Goal: Task Accomplishment & Management: Manage account settings

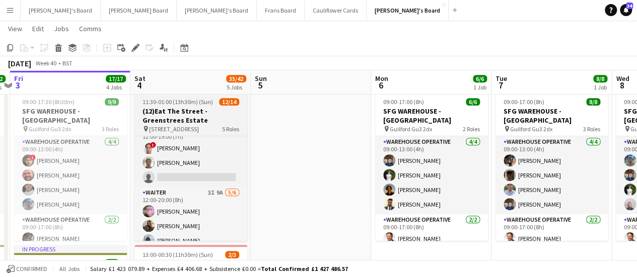
scroll to position [48, 0]
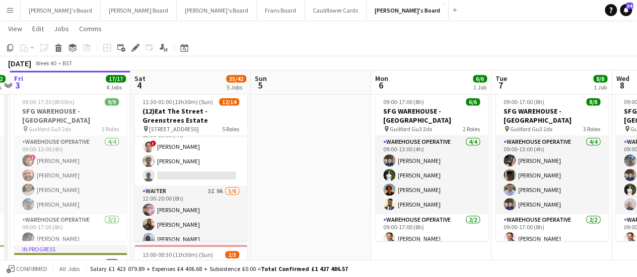
click at [635, 262] on div "Confirmed All jobs Salary £1 423 079.89 + Expenses £4 406.68 + Subsistence £0.0…" at bounding box center [318, 268] width 637 height 17
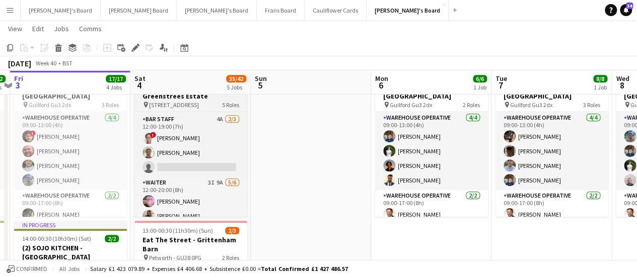
scroll to position [28, 0]
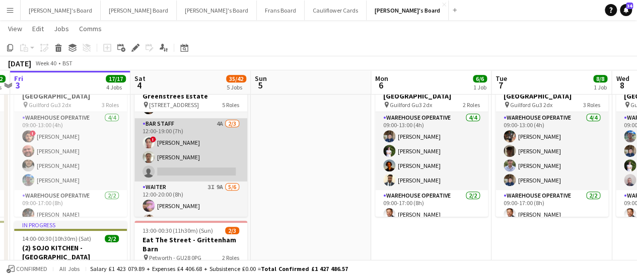
click at [212, 139] on app-card-role "BAR STAFF 4A 2/3 12:00-19:00 (7h) ! May Alladice Jye Rose single-neutral-actions" at bounding box center [190, 149] width 113 height 63
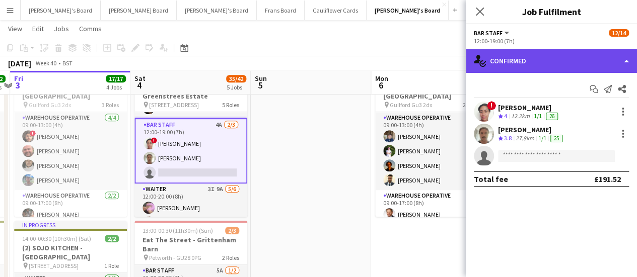
click at [561, 60] on div "single-neutral-actions-check-2 Confirmed" at bounding box center [550, 61] width 171 height 24
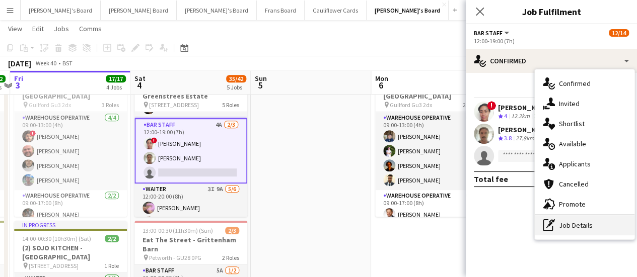
click at [567, 226] on div "pen-write Job Details" at bounding box center [584, 225] width 100 height 20
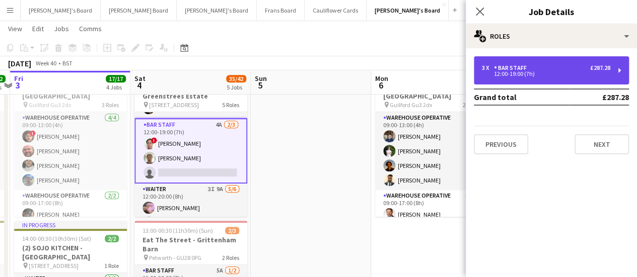
click at [524, 69] on div "BAR STAFF" at bounding box center [512, 67] width 37 height 7
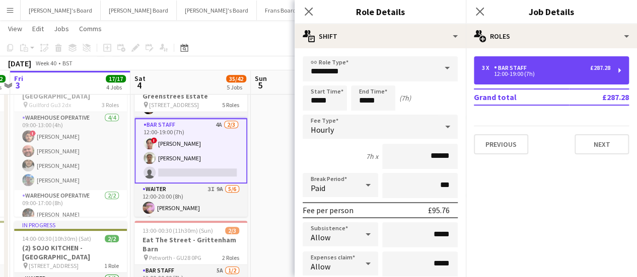
scroll to position [104, 0]
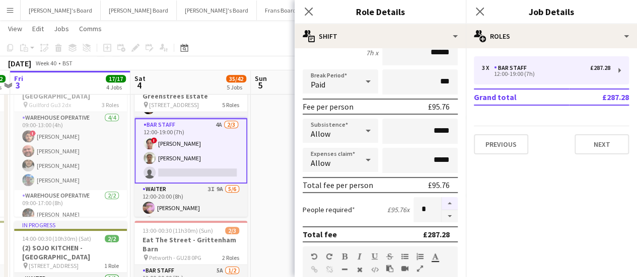
click at [444, 203] on button "button" at bounding box center [449, 203] width 16 height 13
type input "*"
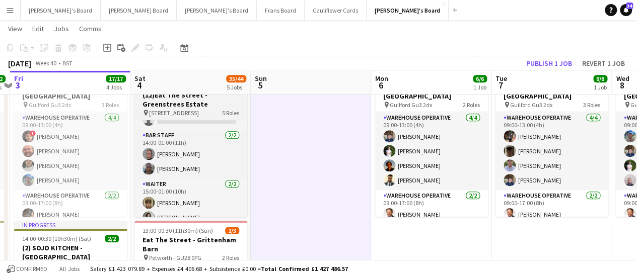
scroll to position [213, 0]
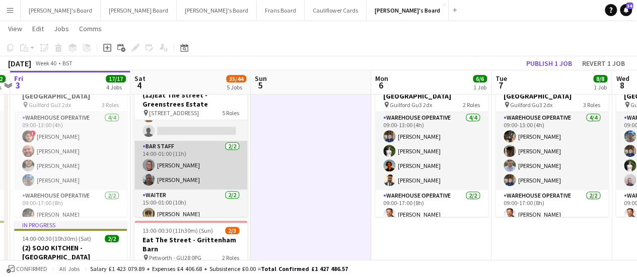
click at [185, 165] on app-card-role "BAR STAFF 2/2 14:00-01:00 (11h) Oliver Salt Samuel Bell" at bounding box center [190, 165] width 113 height 49
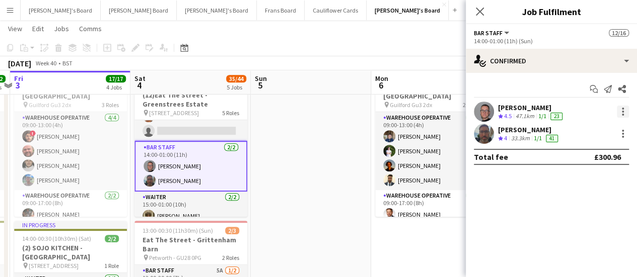
click at [624, 113] on div at bounding box center [622, 112] width 12 height 12
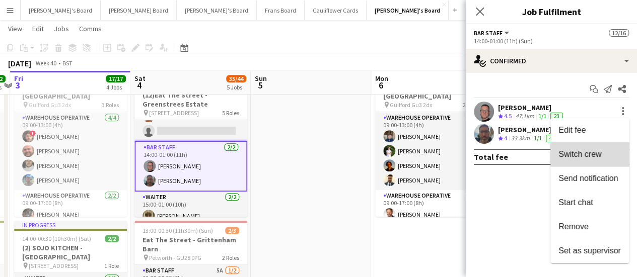
click at [594, 148] on button "Switch crew" at bounding box center [589, 154] width 79 height 24
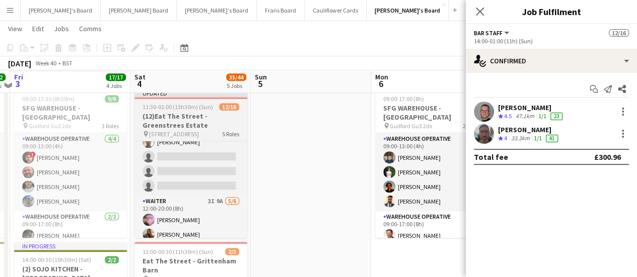
scroll to position [52, 0]
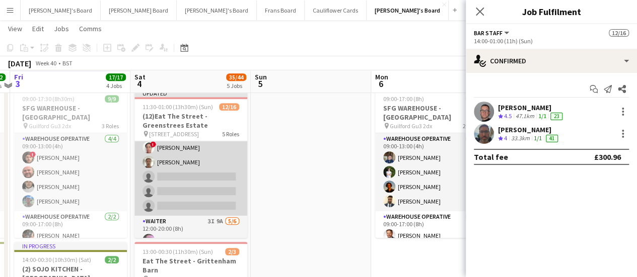
click at [194, 169] on app-card-role "BAR STAFF 4A 2/5 12:00-19:00 (7h) ! May Alladice Jye Rose single-neutral-action…" at bounding box center [190, 169] width 113 height 93
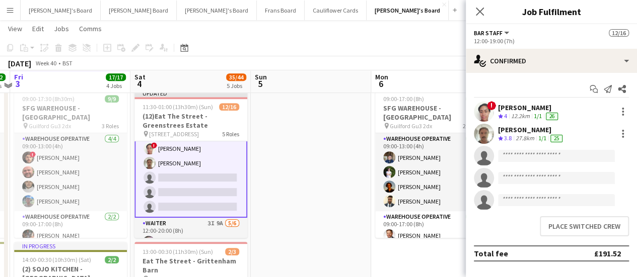
scroll to position [53, 0]
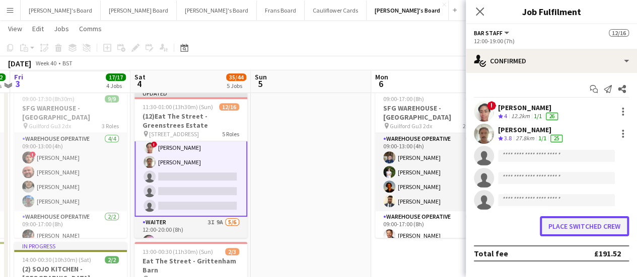
click at [555, 227] on button "Place switched crew" at bounding box center [583, 226] width 89 height 20
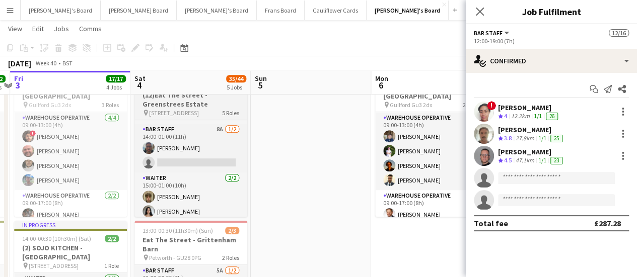
scroll to position [237, 0]
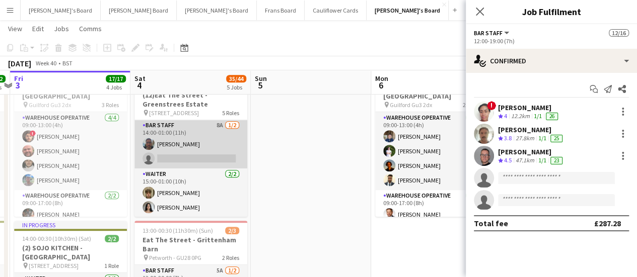
click at [184, 143] on app-card-role "BAR STAFF 8A 1/2 14:00-01:00 (11h) Samuel Bell single-neutral-actions" at bounding box center [190, 144] width 113 height 49
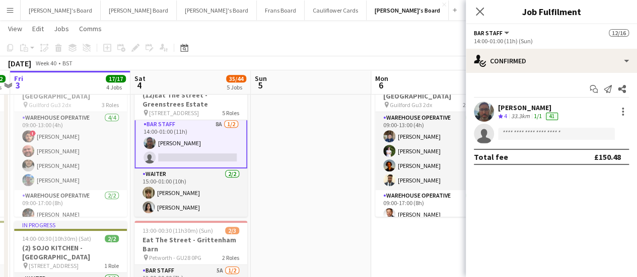
scroll to position [236, 0]
click at [621, 114] on div at bounding box center [622, 115] width 2 height 2
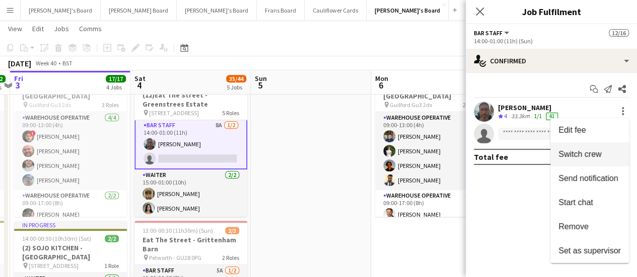
click at [589, 145] on button "Switch crew" at bounding box center [589, 154] width 79 height 24
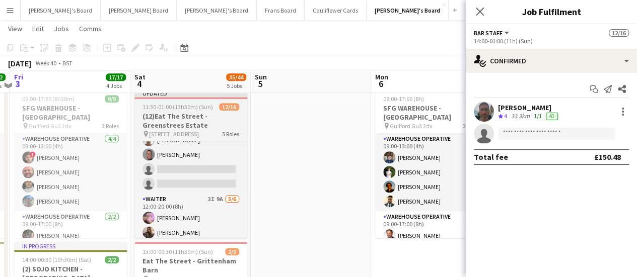
scroll to position [54, 0]
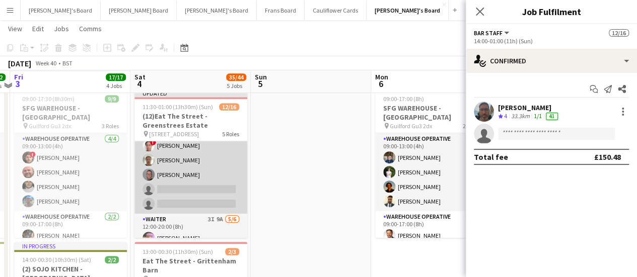
click at [204, 193] on app-card-role "BAR STAFF 4A 3/5 12:00-19:00 (7h) ! May Alladice Jye Rose Oliver Salt single-ne…" at bounding box center [190, 167] width 113 height 93
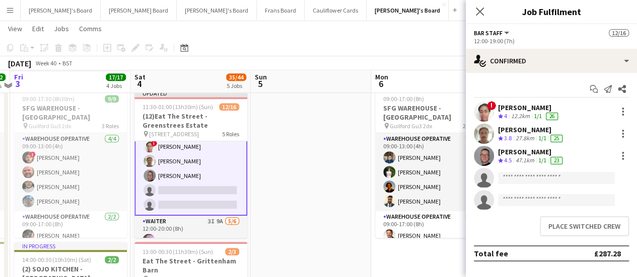
scroll to position [55, 0]
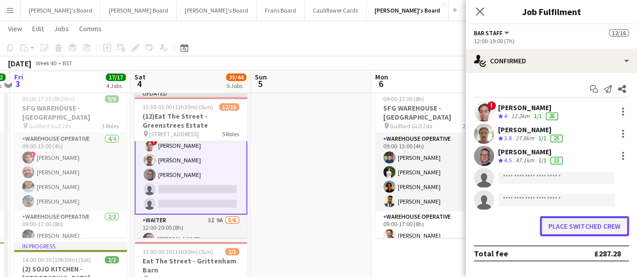
click at [594, 227] on button "Place switched crew" at bounding box center [583, 226] width 89 height 20
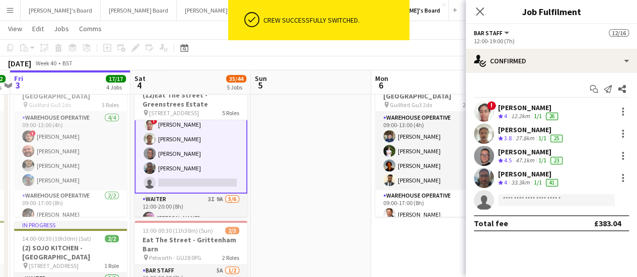
scroll to position [231, 0]
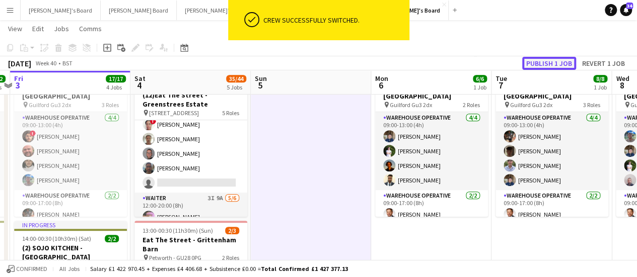
click at [529, 67] on button "Publish 1 job" at bounding box center [549, 63] width 54 height 13
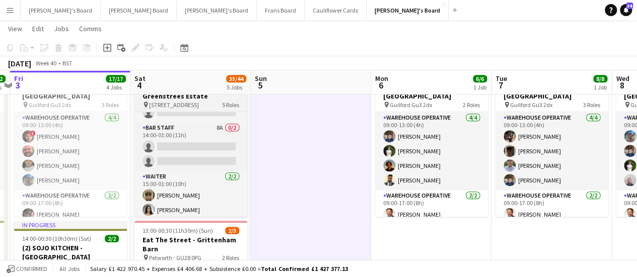
scroll to position [226, 0]
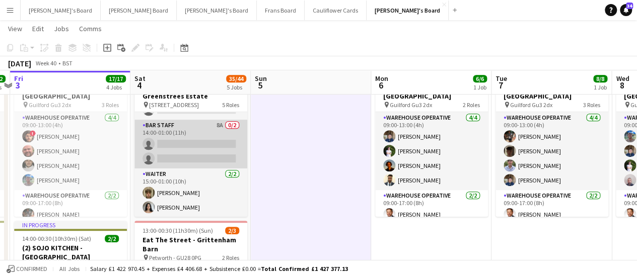
click at [215, 128] on app-card-role "BAR STAFF 8A 0/2 14:00-01:00 (11h) single-neutral-actions single-neutral-actions" at bounding box center [190, 144] width 113 height 49
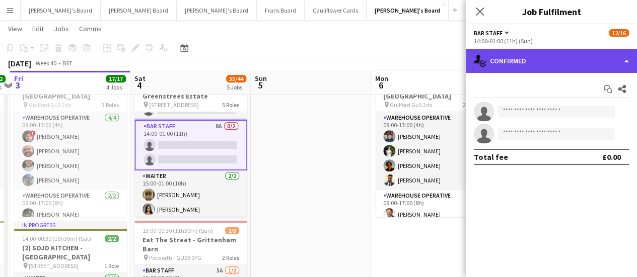
click at [539, 67] on div "single-neutral-actions-check-2 Confirmed" at bounding box center [550, 61] width 171 height 24
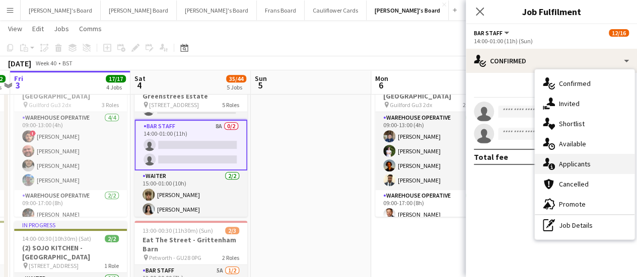
click at [579, 163] on span "Applicants" at bounding box center [575, 164] width 32 height 9
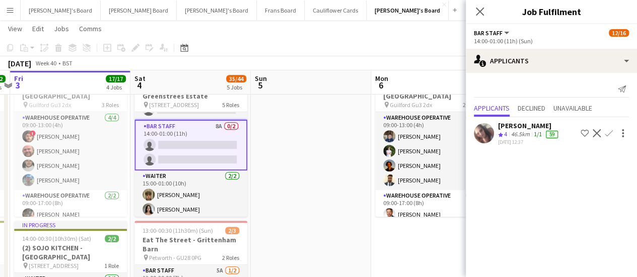
click at [182, 94] on app-board-header-date "Sat 4 35/44 5 Jobs" at bounding box center [190, 82] width 120 height 24
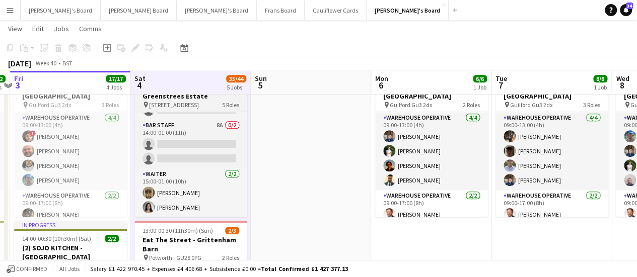
click at [180, 98] on h3 "(12)Eat The Street -Greenstrees Estate" at bounding box center [190, 92] width 113 height 18
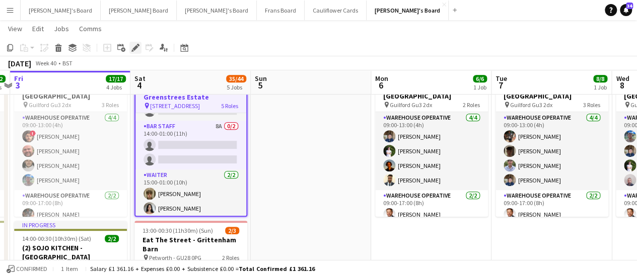
click at [132, 43] on div "Edit" at bounding box center [135, 48] width 12 height 12
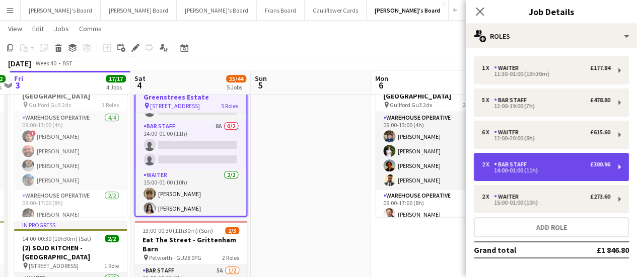
click at [519, 162] on div "BAR STAFF" at bounding box center [512, 164] width 37 height 7
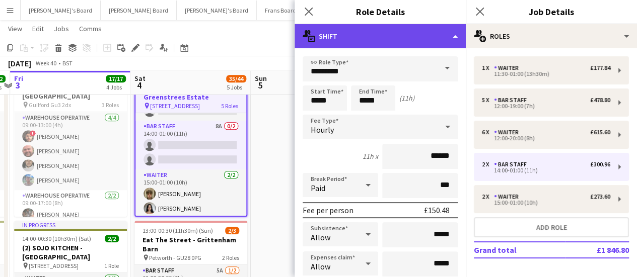
click at [399, 36] on div "multiple-actions-text Shift" at bounding box center [379, 36] width 171 height 24
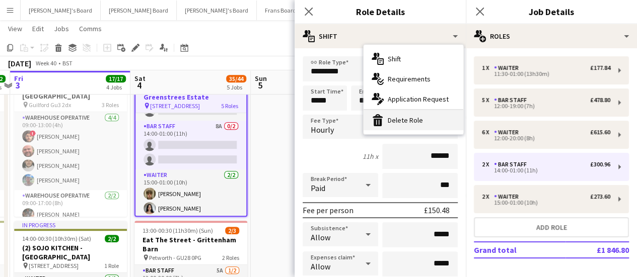
click at [419, 124] on div "bin-2 Delete Role" at bounding box center [413, 120] width 100 height 20
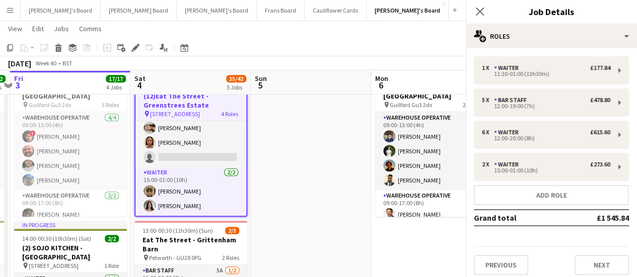
scroll to position [188, 0]
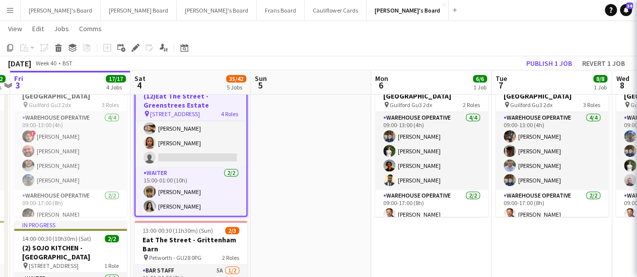
scroll to position [186, 0]
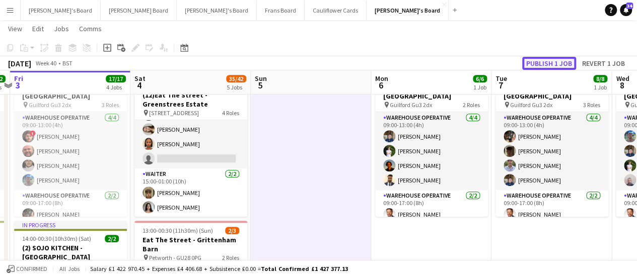
click at [555, 64] on button "Publish 1 job" at bounding box center [549, 63] width 54 height 13
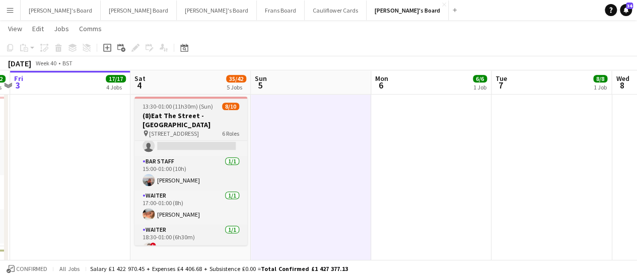
scroll to position [149, 0]
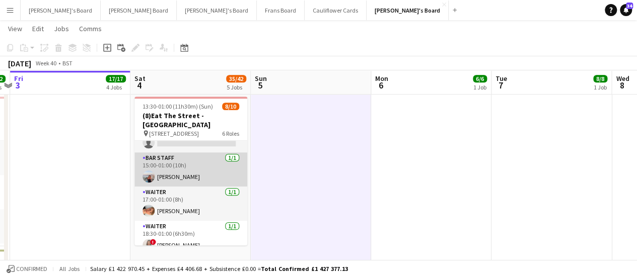
click at [183, 164] on app-card-role "BAR STAFF 1/1 15:00-01:00 (10h) Ellie Brown" at bounding box center [190, 169] width 113 height 34
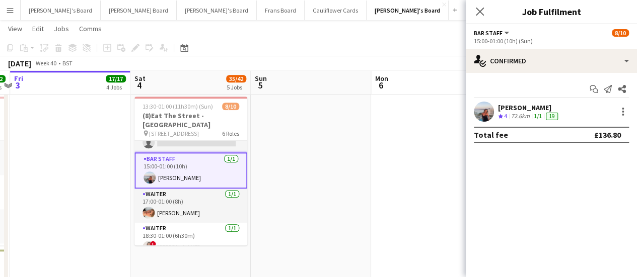
click at [523, 117] on div "72.6km" at bounding box center [520, 116] width 23 height 9
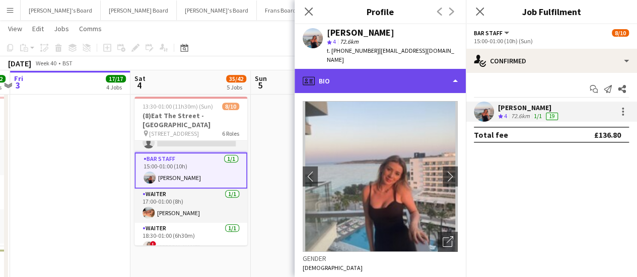
click at [410, 69] on div "profile Bio" at bounding box center [379, 81] width 171 height 24
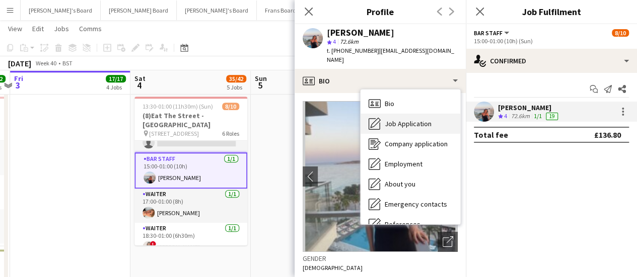
click at [418, 120] on div "Job Application Job Application" at bounding box center [410, 124] width 100 height 20
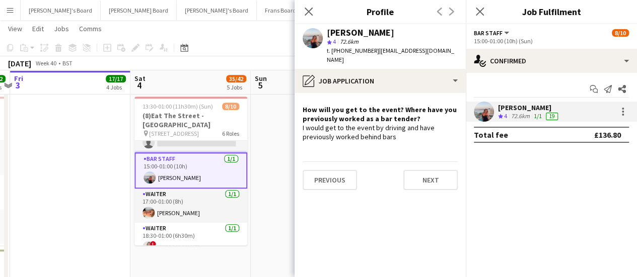
click at [258, 148] on app-date-cell at bounding box center [311, 64] width 120 height 877
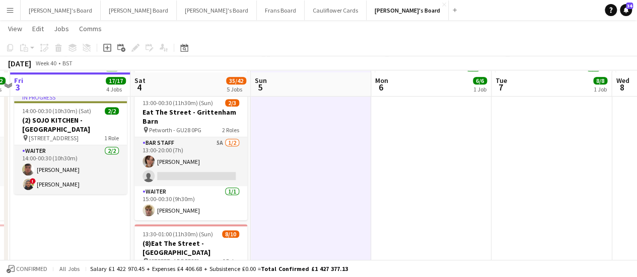
scroll to position [360, 0]
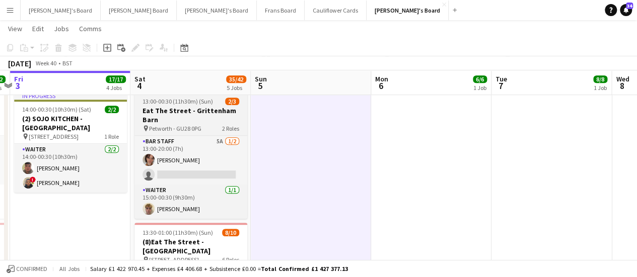
click at [170, 102] on span "13:00-00:30 (11h30m) (Sun)" at bounding box center [177, 102] width 70 height 8
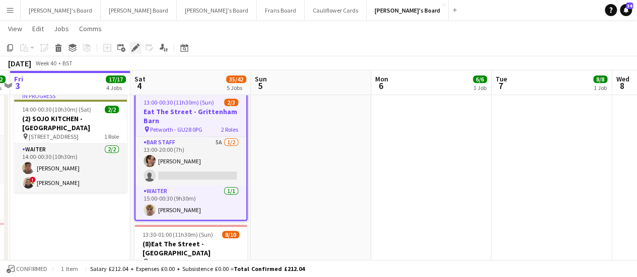
click at [139, 46] on icon at bounding box center [138, 45] width 3 height 3
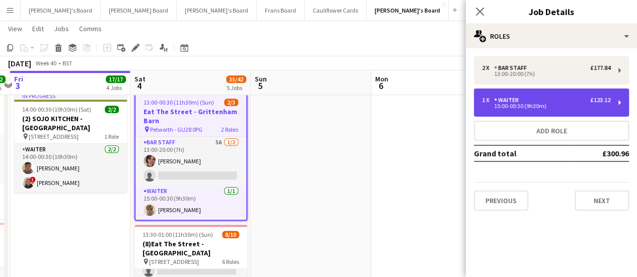
click at [539, 97] on div "1 x Waiter £123.12" at bounding box center [546, 100] width 128 height 7
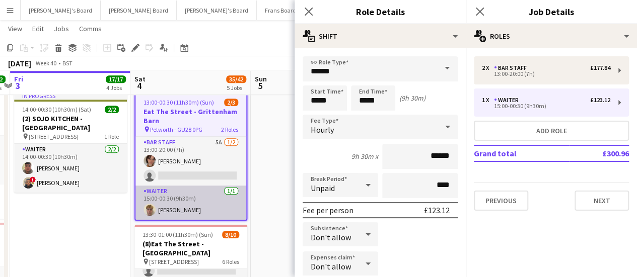
click at [171, 205] on app-card-role "Waiter 1/1 15:00-00:30 (9h30m) Freddie Bott" at bounding box center [190, 203] width 111 height 34
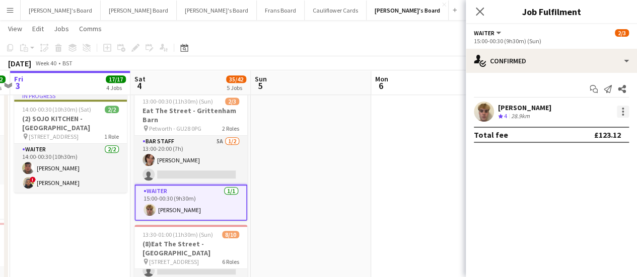
click at [620, 110] on div at bounding box center [622, 112] width 12 height 12
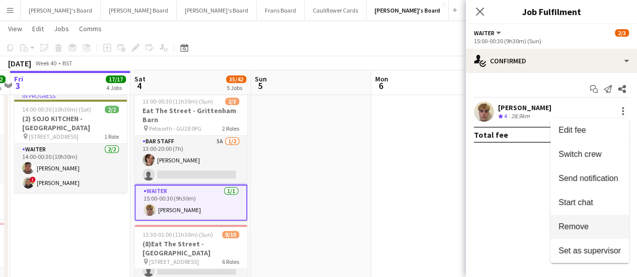
click at [559, 231] on span "Remove" at bounding box center [573, 226] width 30 height 9
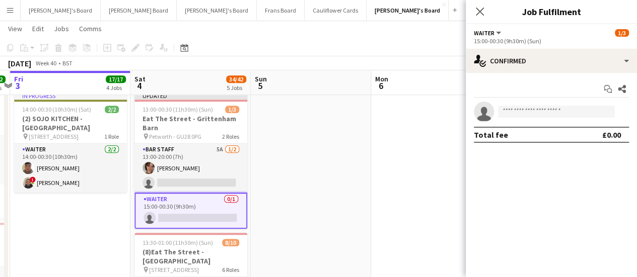
click at [279, 181] on app-date-cell at bounding box center [311, 190] width 120 height 877
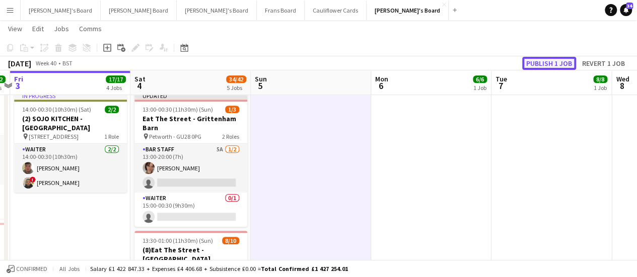
click at [564, 68] on button "Publish 1 job" at bounding box center [549, 63] width 54 height 13
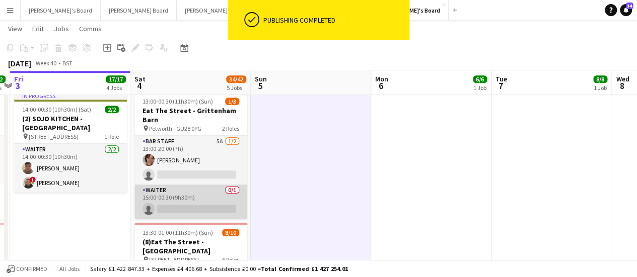
click at [208, 199] on app-card-role "Waiter 0/1 15:00-00:30 (9h30m) single-neutral-actions" at bounding box center [190, 202] width 113 height 34
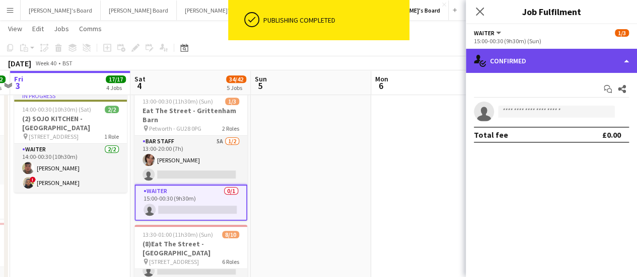
click at [590, 66] on div "single-neutral-actions-check-2 Confirmed" at bounding box center [550, 61] width 171 height 24
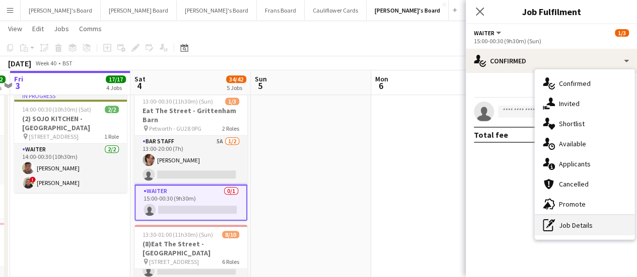
click at [573, 224] on div "pen-write Job Details" at bounding box center [584, 225] width 100 height 20
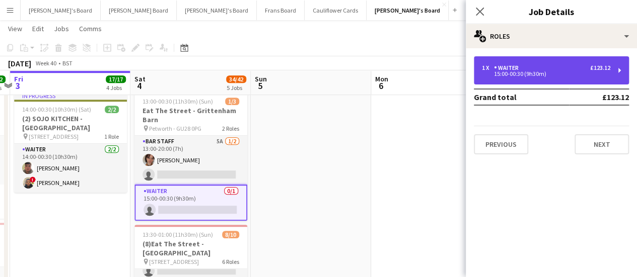
click at [536, 69] on div "1 x Waiter £123.12" at bounding box center [546, 67] width 128 height 7
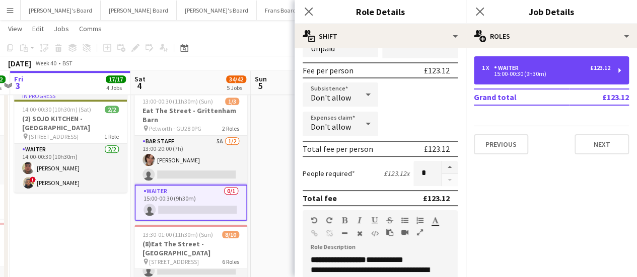
scroll to position [141, 0]
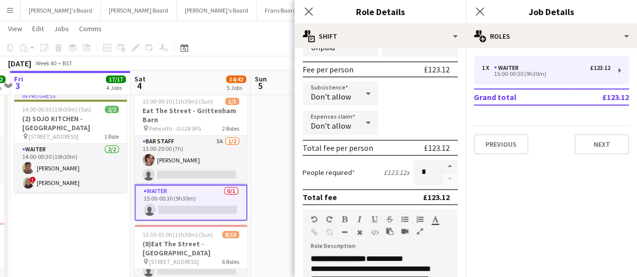
click at [267, 206] on app-date-cell at bounding box center [311, 190] width 120 height 877
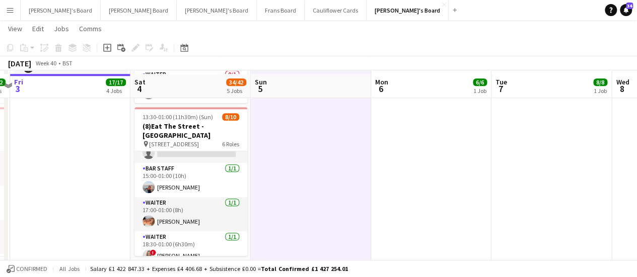
scroll to position [474, 0]
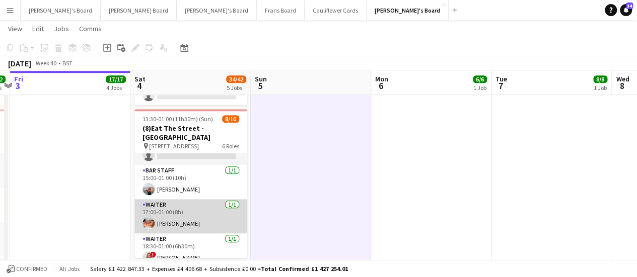
click at [187, 217] on app-card-role "Waiter 1/1 17:00-01:00 (8h) Robby Johnston" at bounding box center [190, 216] width 113 height 34
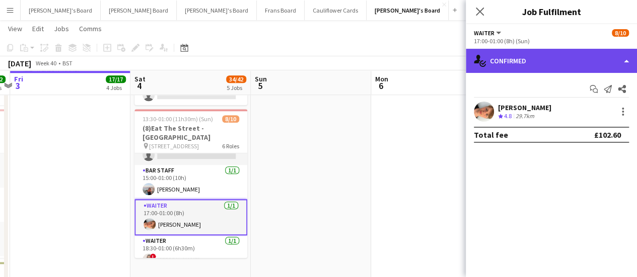
click at [589, 62] on div "single-neutral-actions-check-2 Confirmed" at bounding box center [550, 61] width 171 height 24
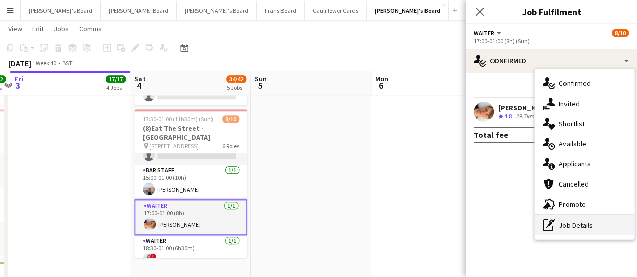
click at [573, 226] on div "pen-write Job Details" at bounding box center [584, 225] width 100 height 20
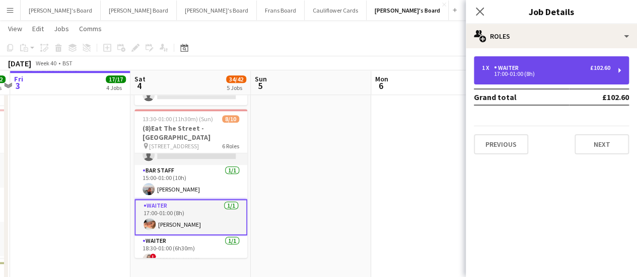
click at [509, 71] on div "Waiter" at bounding box center [508, 67] width 29 height 7
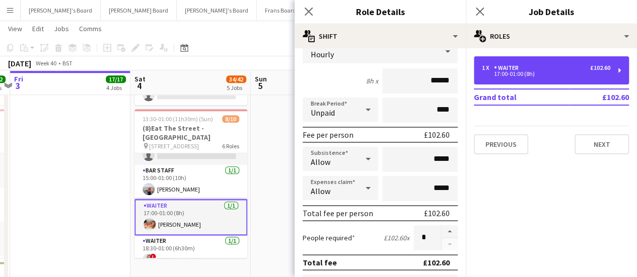
scroll to position [90, 0]
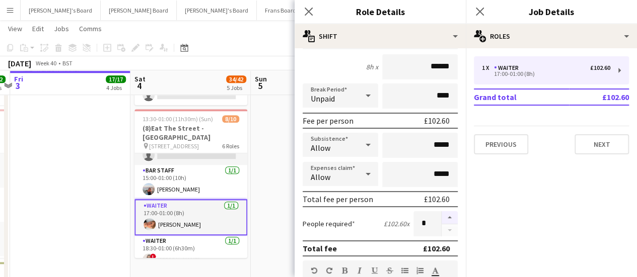
click at [441, 215] on button "button" at bounding box center [449, 217] width 16 height 13
type input "*"
click at [284, 167] on app-date-cell at bounding box center [311, 77] width 120 height 877
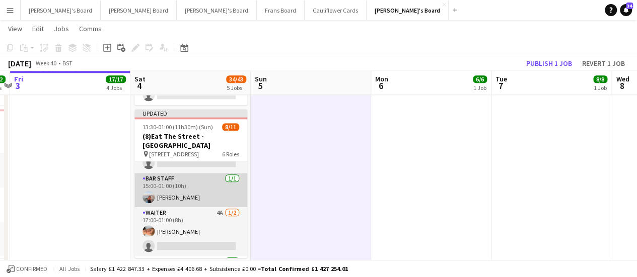
click at [172, 182] on app-card-role "BAR STAFF 1/1 15:00-01:00 (10h) Ellie Brown" at bounding box center [190, 190] width 113 height 34
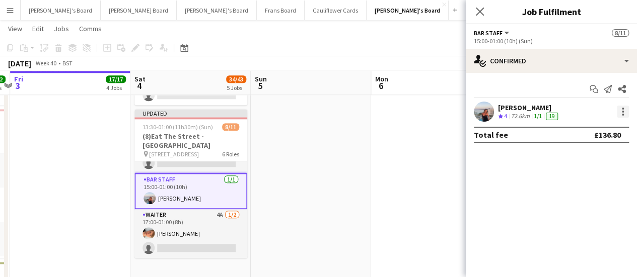
click at [621, 115] on div at bounding box center [622, 115] width 2 height 2
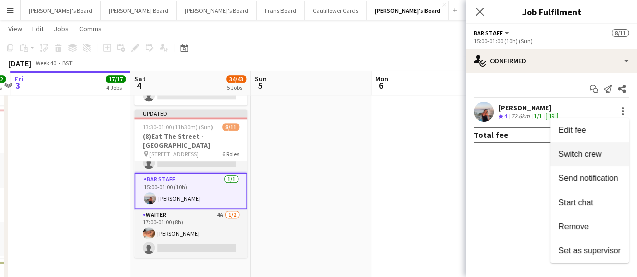
click at [582, 152] on span "Switch crew" at bounding box center [579, 154] width 43 height 9
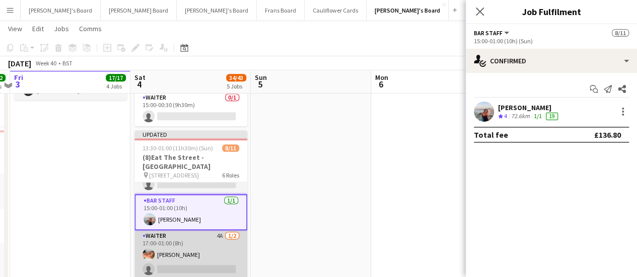
click at [190, 250] on app-card-role "Waiter 4A 1/2 17:00-01:00 (8h) Robby Johnston single-neutral-actions" at bounding box center [190, 254] width 113 height 49
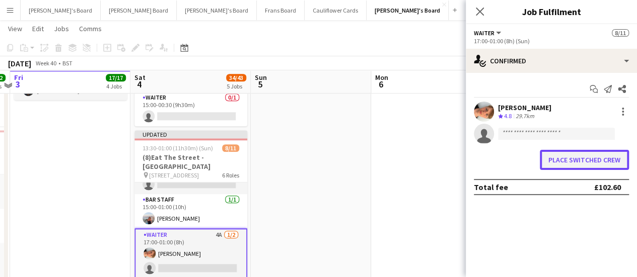
click at [579, 150] on button "Place switched crew" at bounding box center [583, 160] width 89 height 20
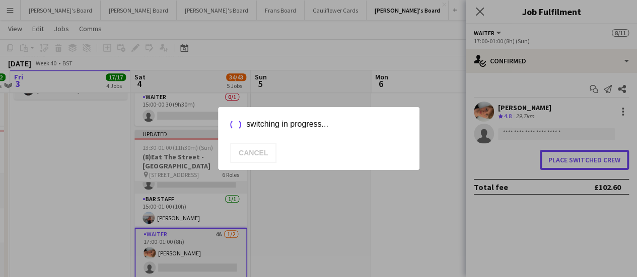
scroll to position [0, 0]
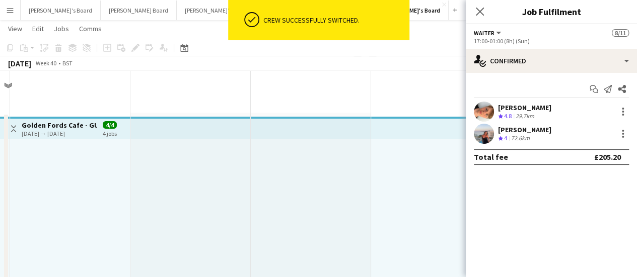
click at [576, 154] on div "Total fee £205.20" at bounding box center [551, 157] width 155 height 16
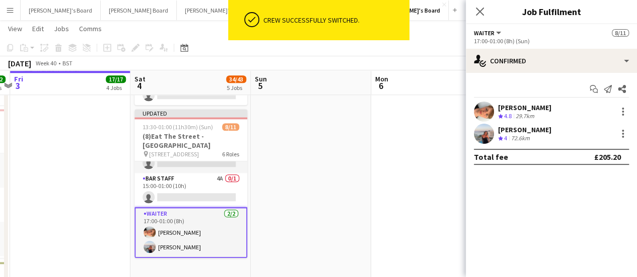
click at [328, 192] on app-date-cell at bounding box center [311, 77] width 120 height 877
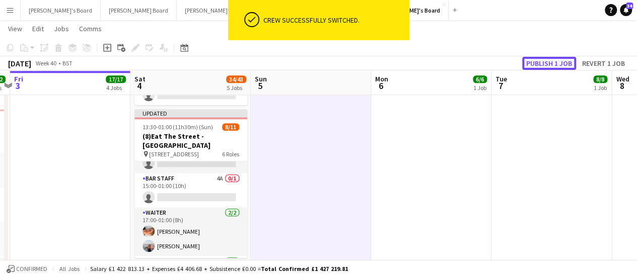
click at [550, 67] on button "Publish 1 job" at bounding box center [549, 63] width 54 height 13
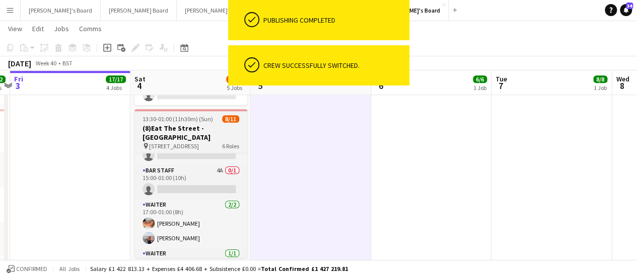
click at [191, 128] on h3 "(8)Eat The Street -[GEOGRAPHIC_DATA]" at bounding box center [190, 133] width 113 height 18
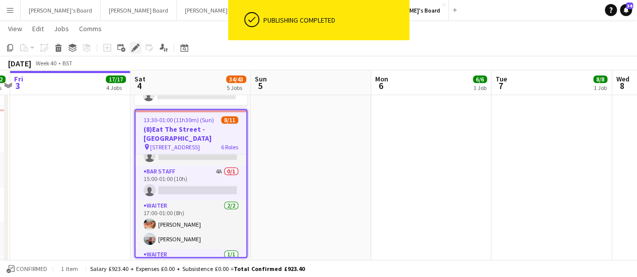
click at [135, 50] on icon "Edit" at bounding box center [135, 48] width 8 height 8
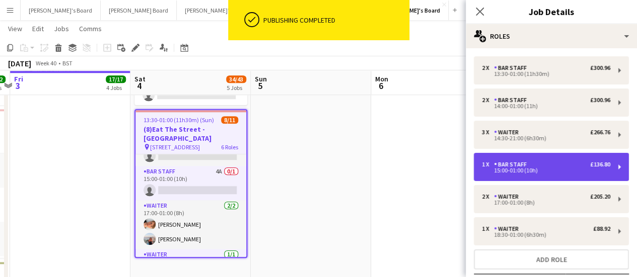
click at [514, 159] on div "1 x BAR STAFF £136.80 15:00-01:00 (10h)" at bounding box center [551, 167] width 155 height 28
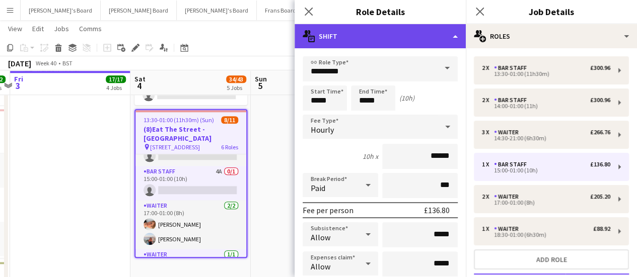
click at [393, 40] on div "multiple-actions-text Shift" at bounding box center [379, 36] width 171 height 24
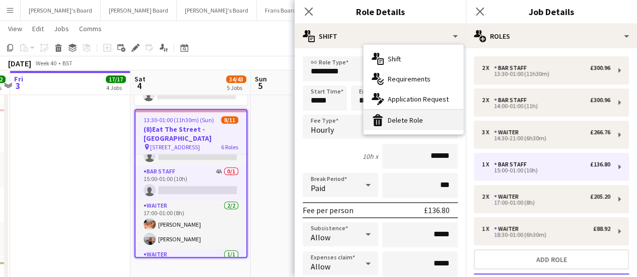
click at [404, 127] on div "bin-2 Delete Role" at bounding box center [413, 120] width 100 height 20
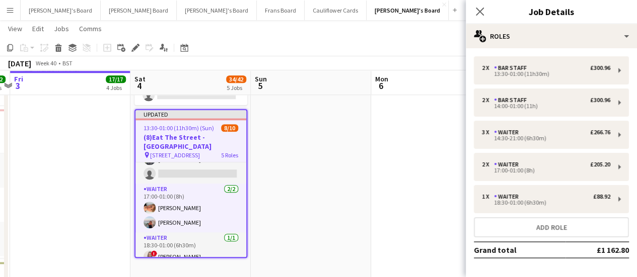
click at [360, 169] on app-date-cell at bounding box center [311, 77] width 120 height 877
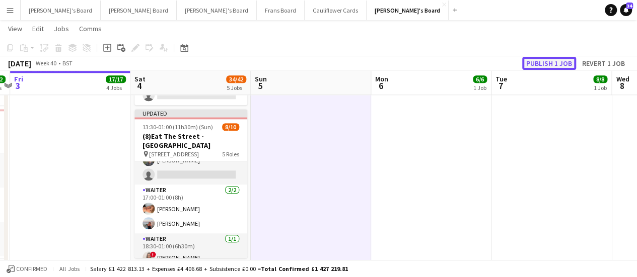
click at [538, 68] on button "Publish 1 job" at bounding box center [549, 63] width 54 height 13
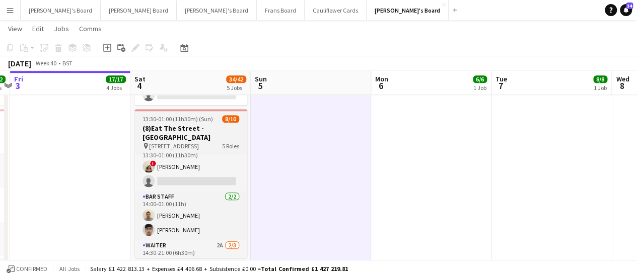
scroll to position [0, 0]
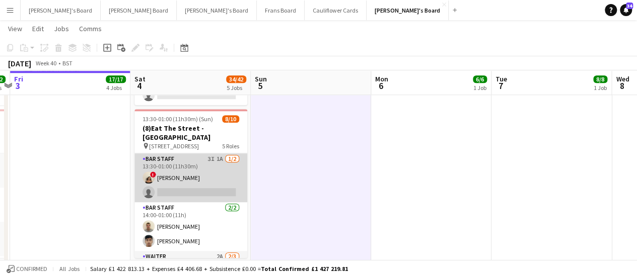
click at [186, 166] on app-card-role "BAR STAFF 3I 1A 1/2 13:30-01:00 (11h30m) ! Sian Garland single-neutral-actions" at bounding box center [190, 177] width 113 height 49
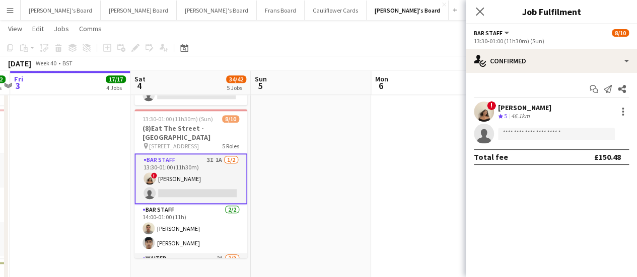
click at [627, 119] on div "! Sian Garland Crew rating 5 46.1km" at bounding box center [550, 112] width 171 height 20
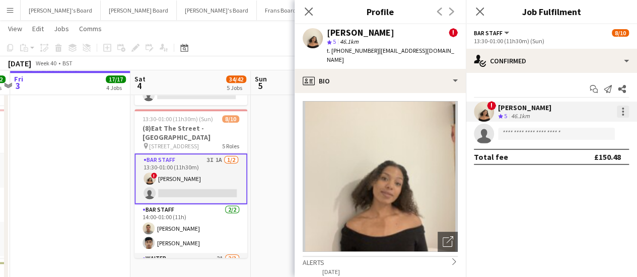
click at [623, 114] on div at bounding box center [622, 115] width 2 height 2
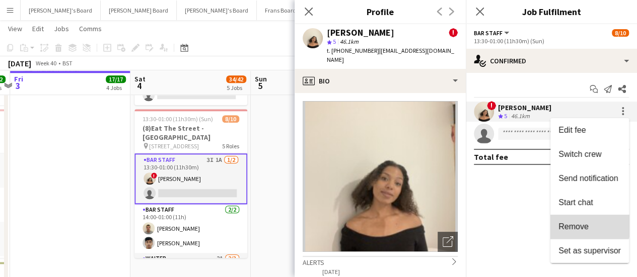
click at [579, 219] on button "Remove" at bounding box center [589, 227] width 79 height 24
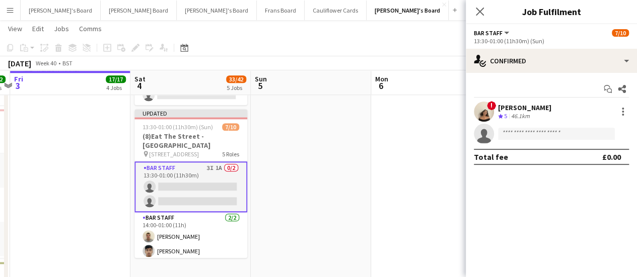
click at [361, 148] on app-date-cell at bounding box center [311, 77] width 120 height 877
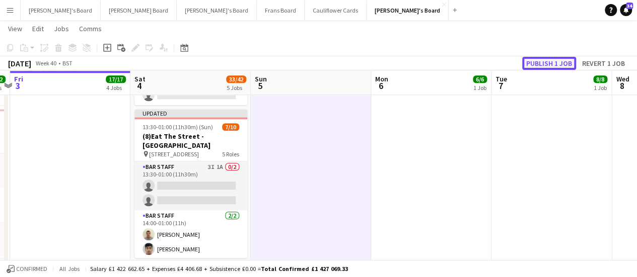
click at [543, 64] on button "Publish 1 job" at bounding box center [549, 63] width 54 height 13
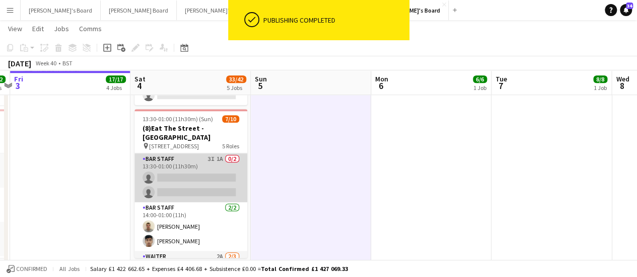
click at [214, 163] on app-card-role "BAR STAFF 3I 1A 0/2 13:30-01:00 (11h30m) single-neutral-actions single-neutral-…" at bounding box center [190, 177] width 113 height 49
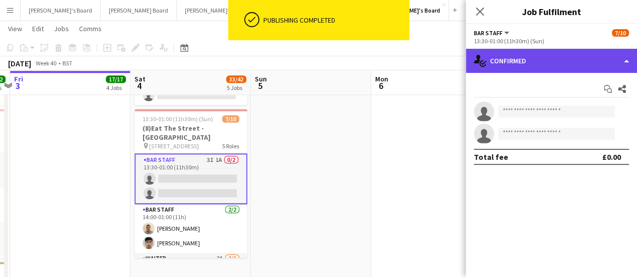
click at [617, 64] on div "single-neutral-actions-check-2 Confirmed" at bounding box center [550, 61] width 171 height 24
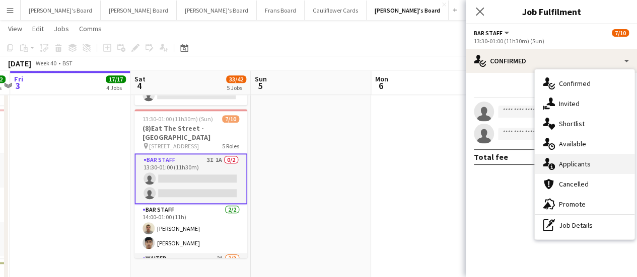
click at [595, 161] on div "single-neutral-actions-information Applicants" at bounding box center [584, 164] width 100 height 20
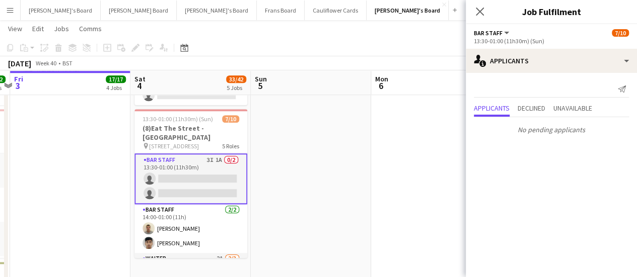
click at [329, 179] on app-date-cell at bounding box center [311, 77] width 120 height 877
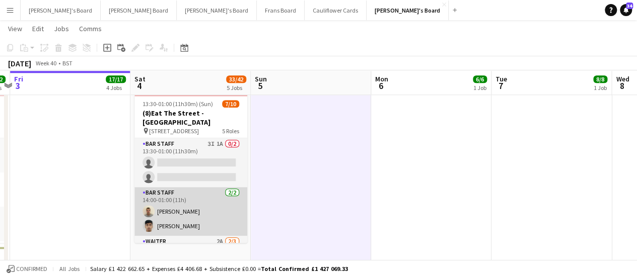
click at [174, 218] on app-card-role "BAR STAFF 2/2 14:00-01:00 (11h) Sam Jefferson Rohan Malhotra" at bounding box center [190, 211] width 113 height 49
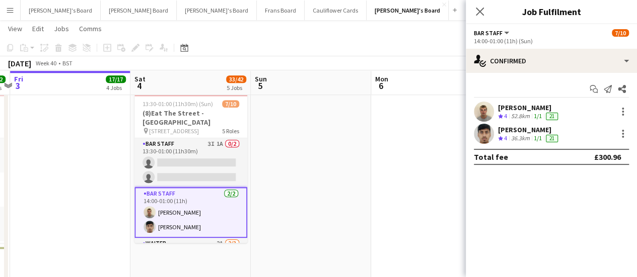
click at [522, 137] on div "36.3km" at bounding box center [520, 138] width 23 height 9
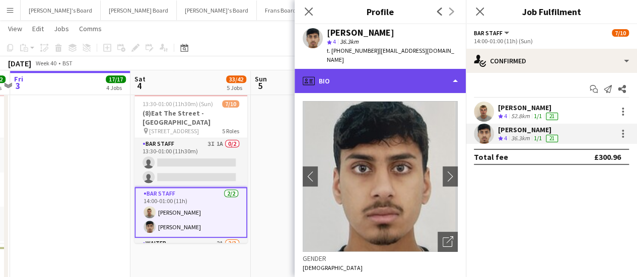
click at [394, 77] on div "profile Bio" at bounding box center [379, 81] width 171 height 24
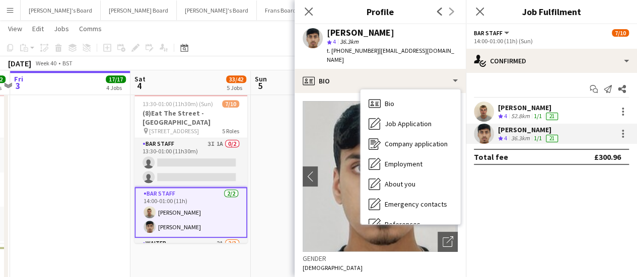
click at [526, 115] on div "52.8km" at bounding box center [520, 116] width 23 height 9
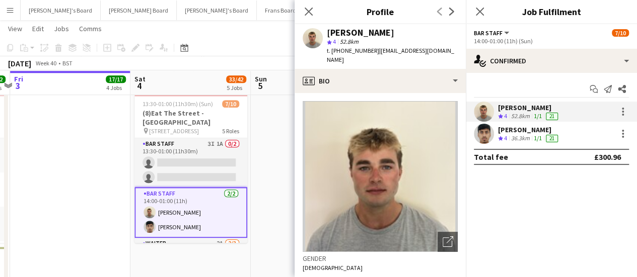
click at [530, 132] on div "[PERSON_NAME]" at bounding box center [529, 129] width 62 height 9
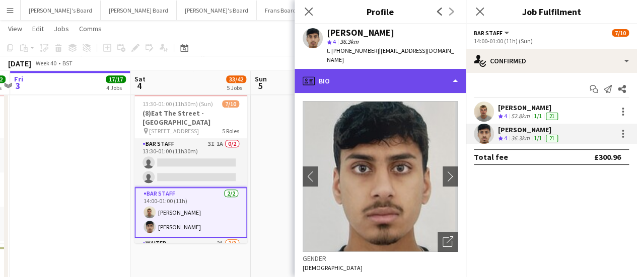
click at [429, 69] on div "profile Bio" at bounding box center [379, 81] width 171 height 24
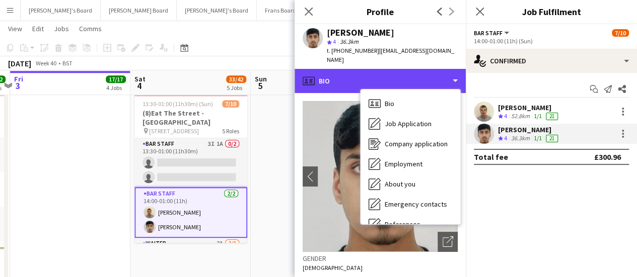
scroll to position [155, 0]
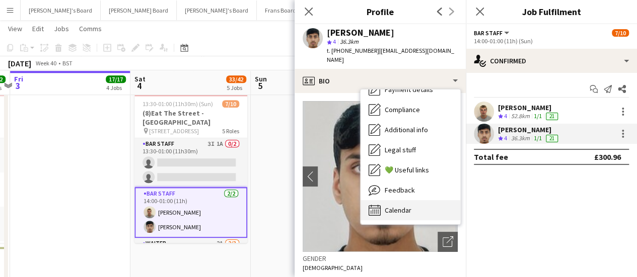
click at [420, 201] on div "Calendar Calendar" at bounding box center [410, 210] width 100 height 20
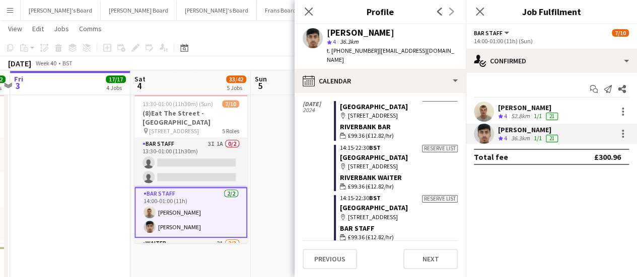
scroll to position [2284, 0]
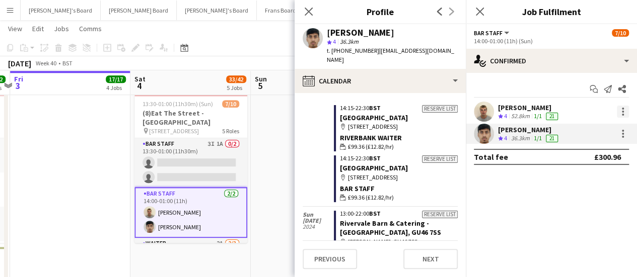
click at [622, 113] on div at bounding box center [622, 112] width 12 height 12
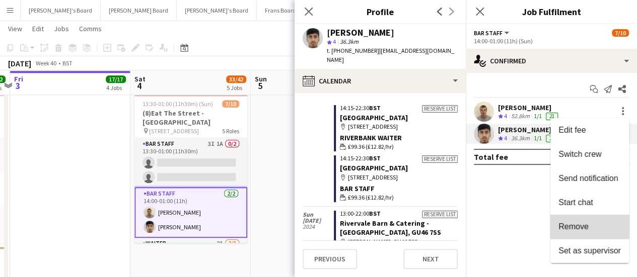
click at [574, 226] on span "Remove" at bounding box center [573, 226] width 30 height 9
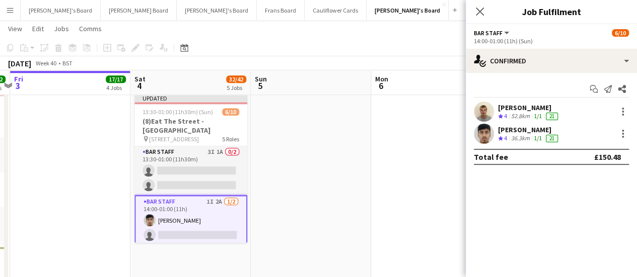
drag, startPoint x: 290, startPoint y: 155, endPoint x: 230, endPoint y: 188, distance: 68.4
click at [230, 188] on app-calendar-viewport "Tue 30 6/6 1 Job Wed 1 15/15 2 Jobs Thu 2 22/22 6 Jobs Fri 3 17/17 4 Jobs Sat 4…" at bounding box center [318, 202] width 637 height 1305
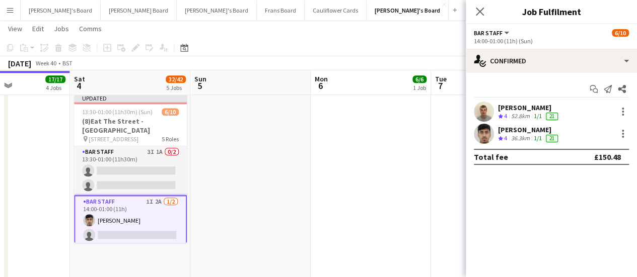
click at [218, 190] on app-date-cell at bounding box center [250, 62] width 120 height 877
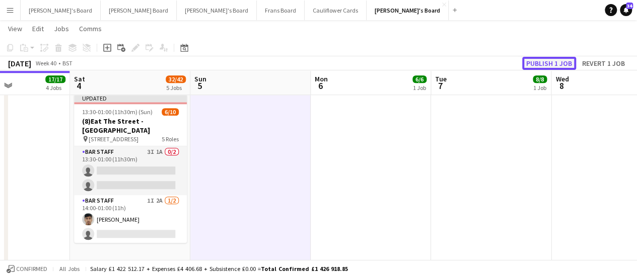
click at [534, 61] on button "Publish 1 job" at bounding box center [549, 63] width 54 height 13
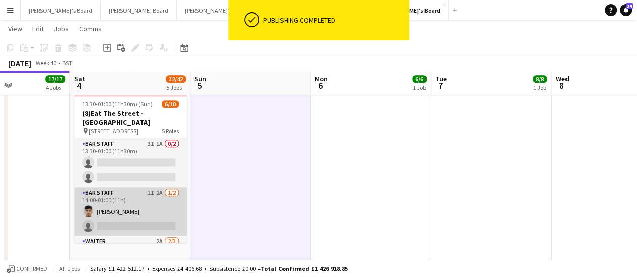
click at [112, 198] on app-card-role "BAR STAFF 1I 2A 1/2 14:00-01:00 (11h) Rohan Malhotra single-neutral-actions" at bounding box center [130, 211] width 113 height 49
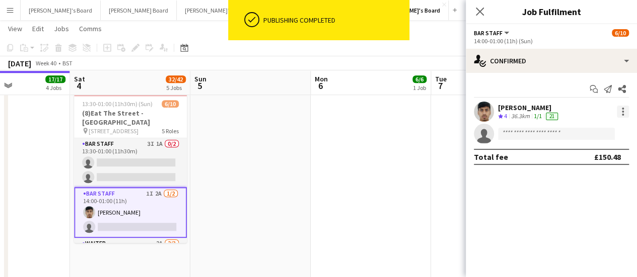
click at [622, 115] on div at bounding box center [622, 115] width 2 height 2
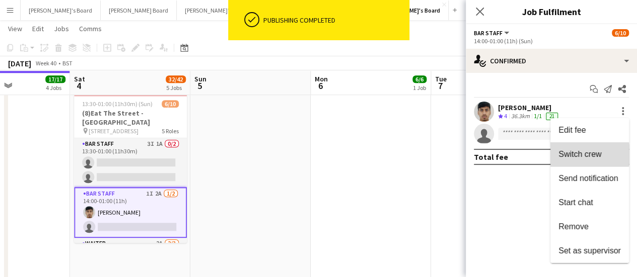
click at [584, 154] on span "Switch crew" at bounding box center [579, 154] width 43 height 9
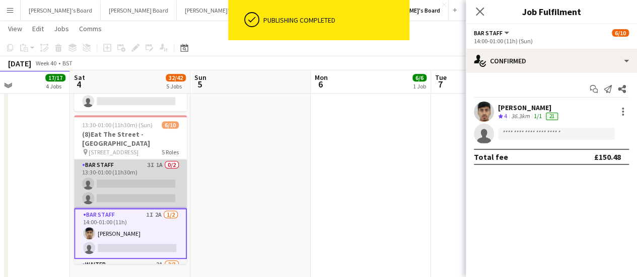
click at [129, 163] on app-card-role "BAR STAFF 3I 1A 0/2 13:30-01:00 (11h30m) single-neutral-actions single-neutral-…" at bounding box center [130, 184] width 113 height 49
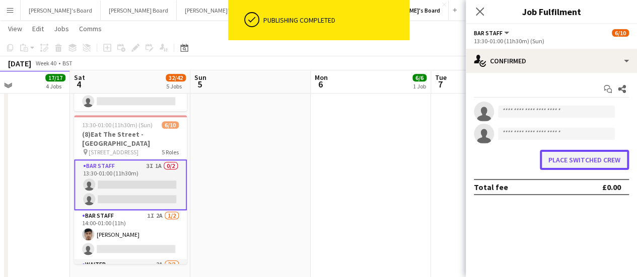
click at [574, 161] on button "Place switched crew" at bounding box center [583, 160] width 89 height 20
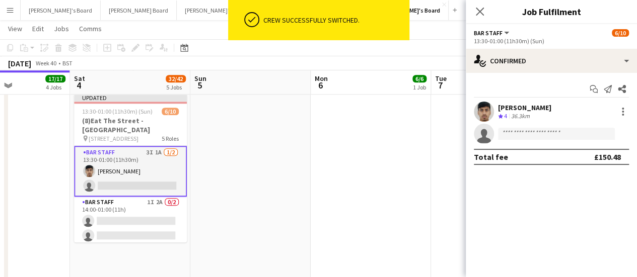
scroll to position [489, 0]
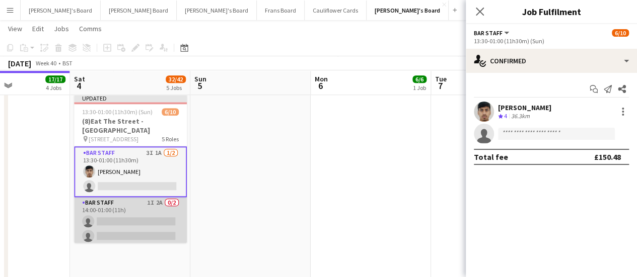
click at [134, 200] on app-card-role "BAR STAFF 1I 2A 0/2 14:00-01:00 (11h) single-neutral-actions single-neutral-act…" at bounding box center [130, 221] width 113 height 49
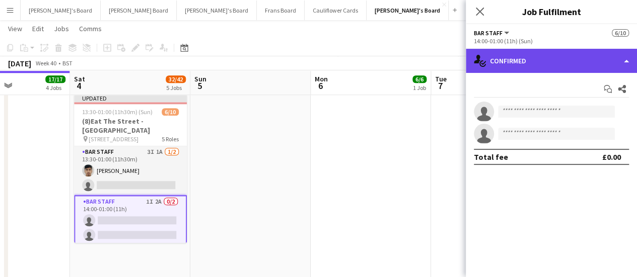
click at [561, 63] on div "single-neutral-actions-check-2 Confirmed" at bounding box center [550, 61] width 171 height 24
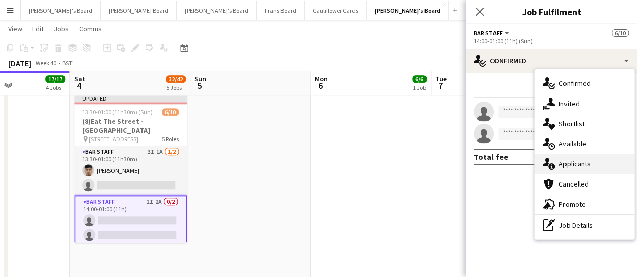
click at [615, 159] on div "single-neutral-actions-information Applicants" at bounding box center [584, 164] width 100 height 20
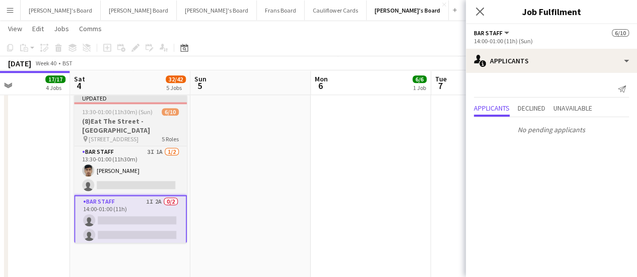
click at [162, 114] on span "6/10" at bounding box center [170, 112] width 17 height 8
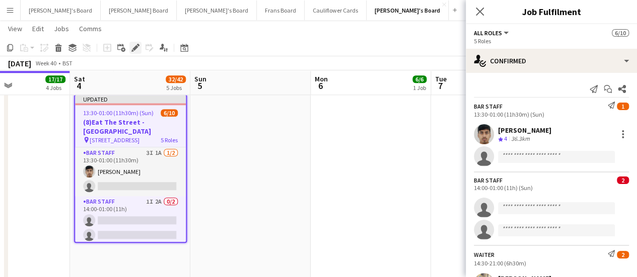
click at [129, 44] on div "Edit" at bounding box center [135, 48] width 12 height 12
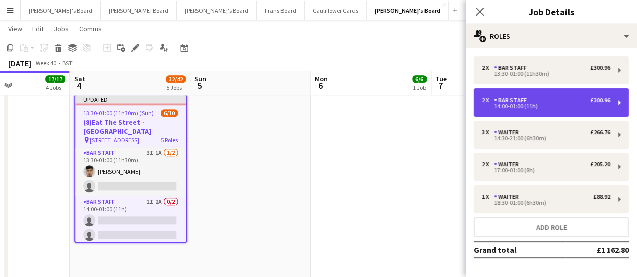
click at [551, 100] on div "2 x BAR STAFF £300.96" at bounding box center [546, 100] width 128 height 7
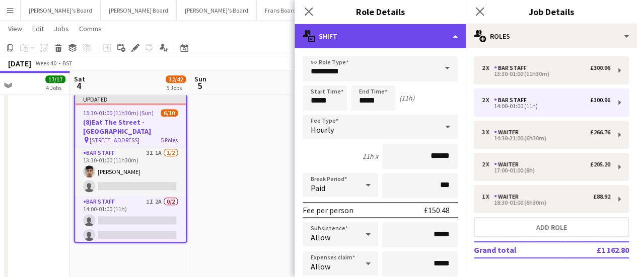
click at [390, 34] on div "multiple-actions-text Shift" at bounding box center [379, 36] width 171 height 24
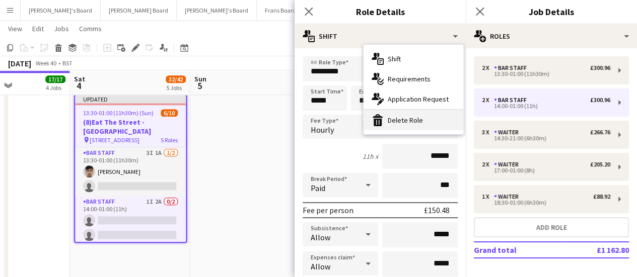
click at [399, 116] on div "bin-2 Delete Role" at bounding box center [413, 120] width 100 height 20
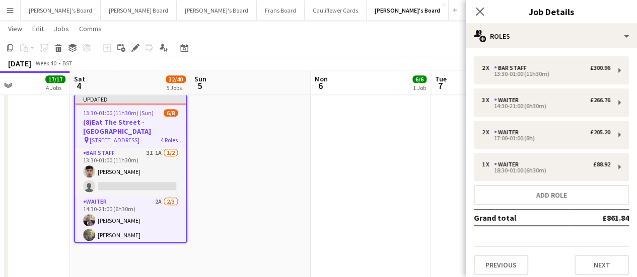
click at [280, 198] on app-date-cell at bounding box center [250, 62] width 120 height 877
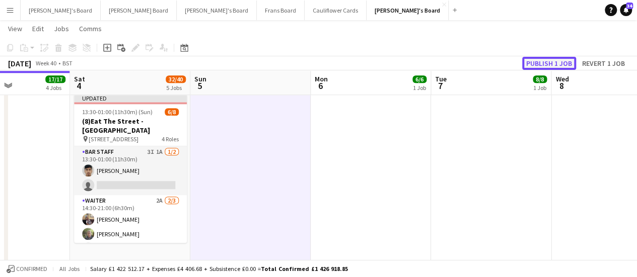
click at [542, 60] on button "Publish 1 job" at bounding box center [549, 63] width 54 height 13
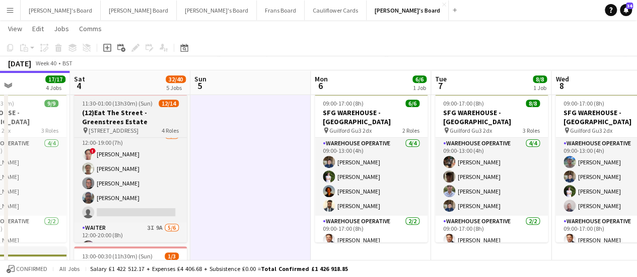
scroll to position [33, 0]
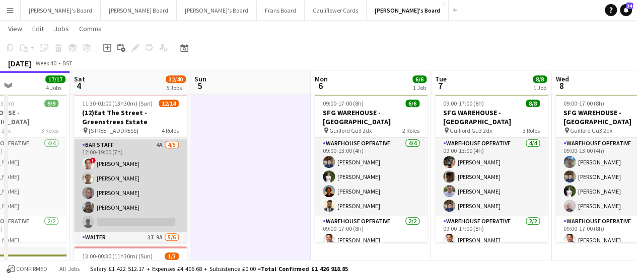
click at [108, 209] on app-card-role "BAR STAFF 4A 4/5 12:00-19:00 (7h) ! May Alladice Jye Rose Oliver Salt Samuel Be…" at bounding box center [130, 185] width 113 height 93
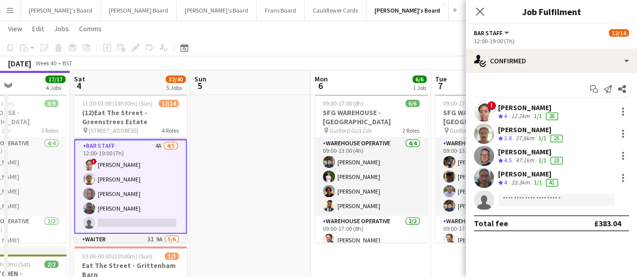
click at [492, 186] on div at bounding box center [484, 178] width 20 height 20
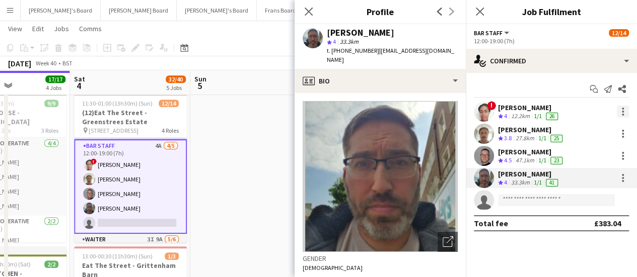
click at [623, 114] on div at bounding box center [622, 112] width 12 height 12
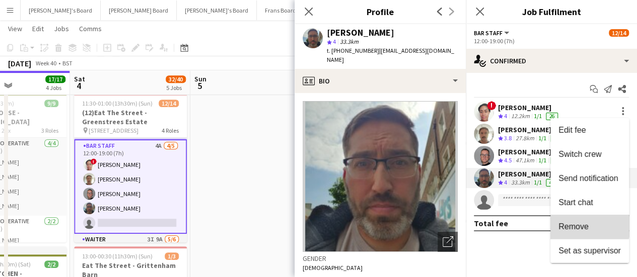
click at [580, 222] on span "Remove" at bounding box center [573, 226] width 30 height 9
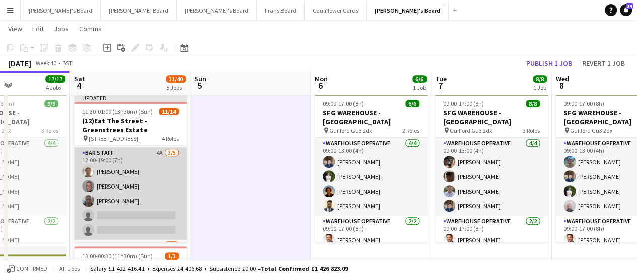
click at [109, 170] on app-card-role "BAR STAFF 4A 3/5 12:00-19:00 (7h) Jye Rose Oliver Salt Samuel Bell single-neutr…" at bounding box center [130, 193] width 113 height 93
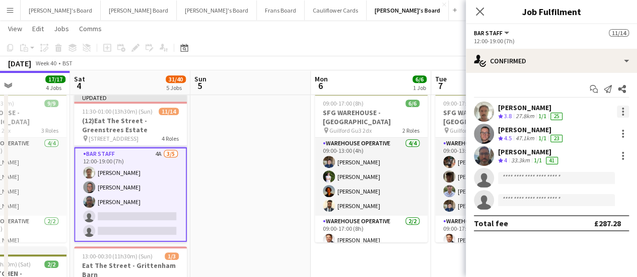
click at [626, 111] on div at bounding box center [622, 112] width 12 height 12
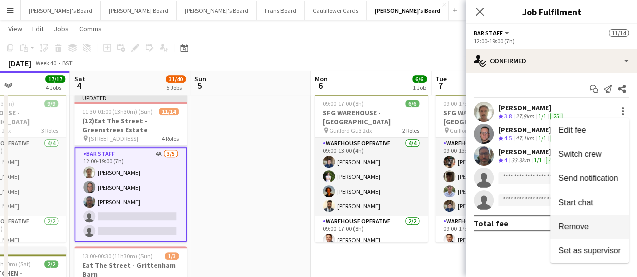
click at [589, 228] on span "Remove" at bounding box center [589, 226] width 62 height 9
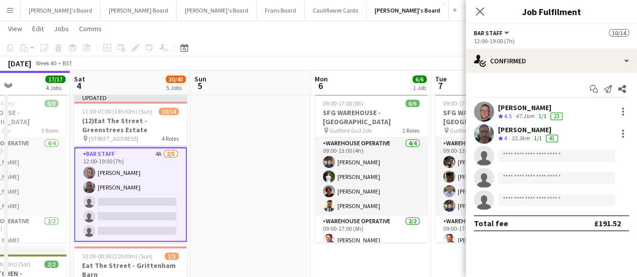
click at [146, 177] on app-card-role "BAR STAFF 4A 2/5 12:00-19:00 (7h) Oliver Salt Samuel Bell single-neutral-action…" at bounding box center [130, 194] width 113 height 95
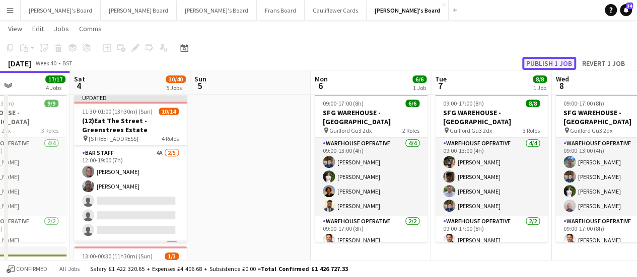
click at [541, 68] on button "Publish 1 job" at bounding box center [549, 63] width 54 height 13
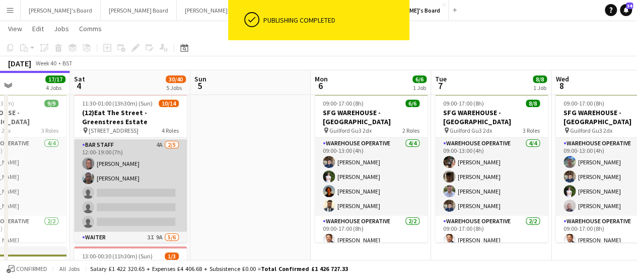
click at [150, 184] on app-card-role "BAR STAFF 4A 2/5 12:00-19:00 (7h) Oliver Salt Samuel Bell single-neutral-action…" at bounding box center [130, 185] width 113 height 93
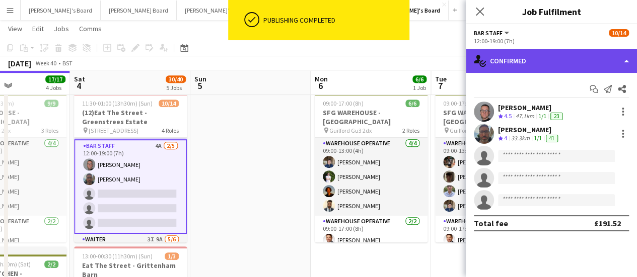
click at [558, 58] on div "single-neutral-actions-check-2 Confirmed" at bounding box center [550, 61] width 171 height 24
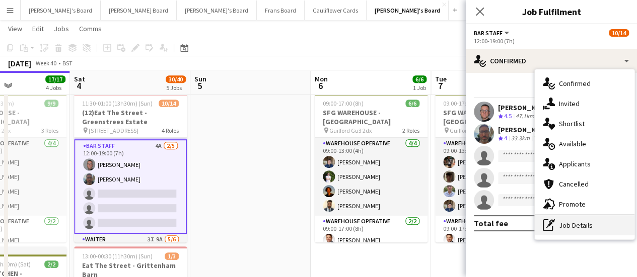
click at [559, 230] on div "pen-write Job Details" at bounding box center [584, 225] width 100 height 20
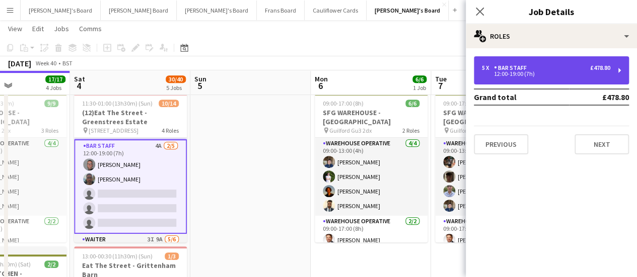
click at [543, 71] on div "5 x BAR STAFF £478.80" at bounding box center [546, 67] width 128 height 7
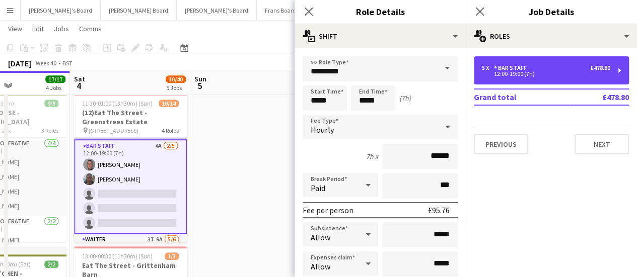
scroll to position [230, 0]
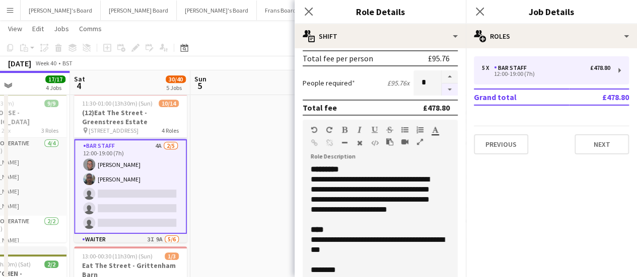
click at [441, 91] on button "button" at bounding box center [449, 90] width 16 height 13
type input "*"
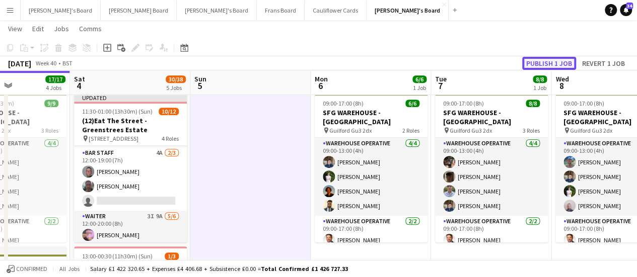
click at [538, 61] on button "Publish 1 job" at bounding box center [549, 63] width 54 height 13
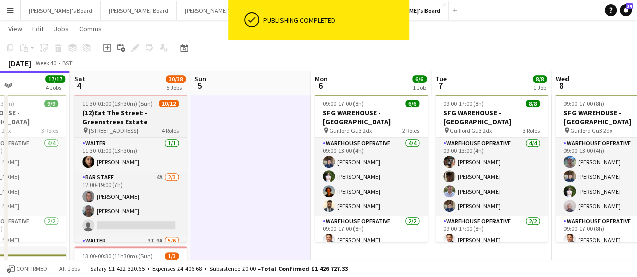
scroll to position [148, 0]
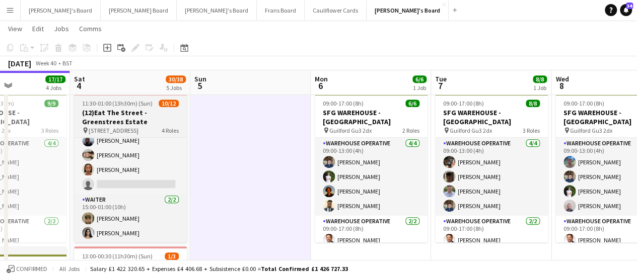
click at [146, 117] on h3 "(12)Eat The Street -Greenstrees Estate" at bounding box center [130, 117] width 113 height 18
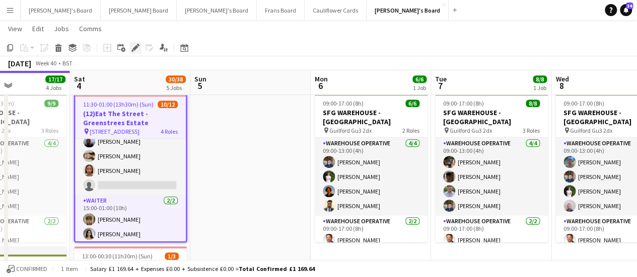
click at [135, 51] on icon "Edit" at bounding box center [135, 48] width 8 height 8
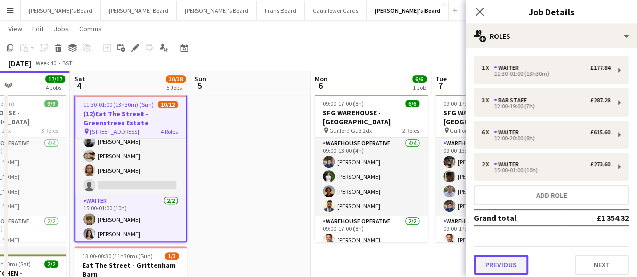
click at [503, 260] on button "Previous" at bounding box center [501, 265] width 54 height 20
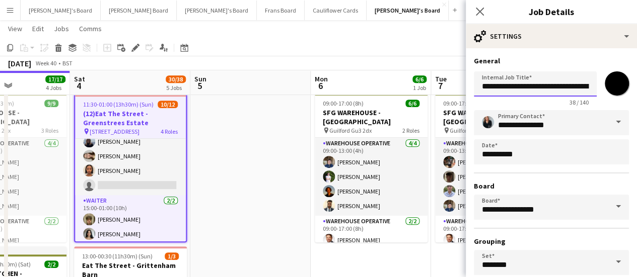
click at [492, 85] on input "**********" at bounding box center [535, 83] width 123 height 25
type input "**********"
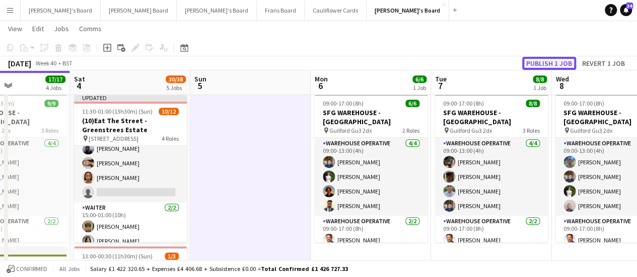
click at [540, 61] on button "Publish 1 job" at bounding box center [549, 63] width 54 height 13
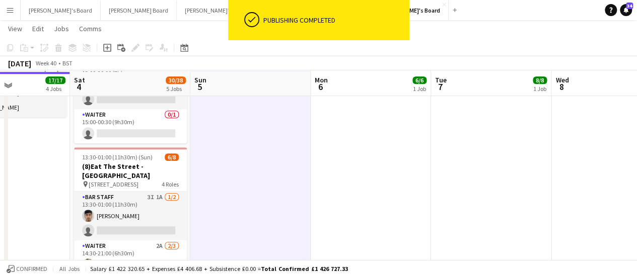
scroll to position [430, 0]
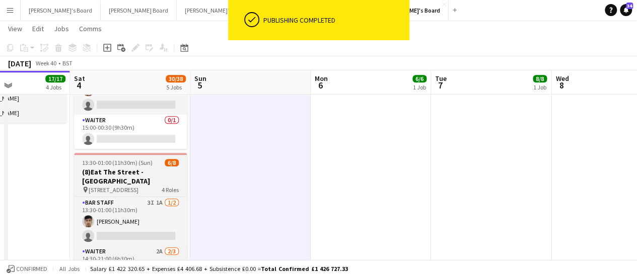
click at [140, 163] on span "13:30-01:00 (11h30m) (Sun)" at bounding box center [117, 163] width 70 height 8
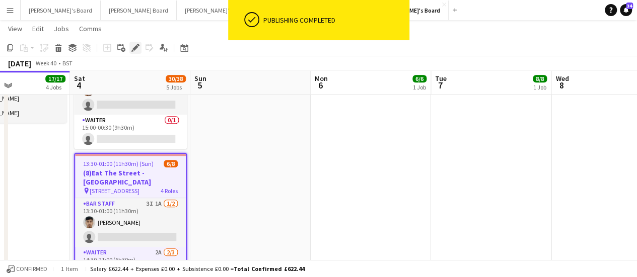
click at [137, 48] on icon "Edit" at bounding box center [135, 48] width 8 height 8
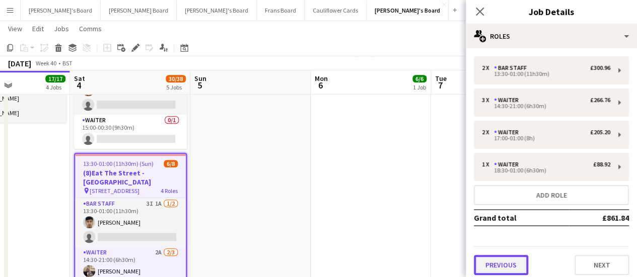
click at [499, 261] on button "Previous" at bounding box center [501, 265] width 54 height 20
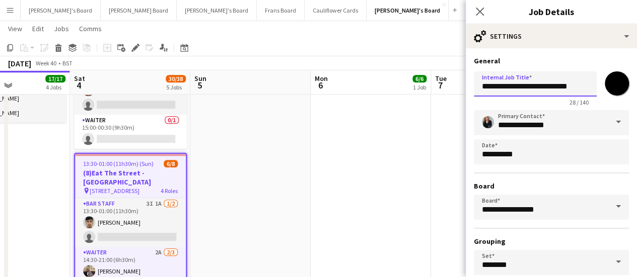
click at [489, 89] on input "**********" at bounding box center [535, 83] width 123 height 25
type input "**********"
click at [362, 151] on app-date-cell "09:00-17:00 (8h) 6/6 SFG WAREHOUSE - GUILDFORD pin Guilford Gu3 2dx 2 Roles War…" at bounding box center [370, 120] width 120 height 877
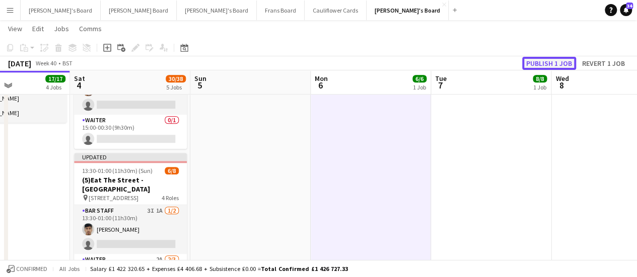
click at [565, 59] on button "Publish 1 job" at bounding box center [549, 63] width 54 height 13
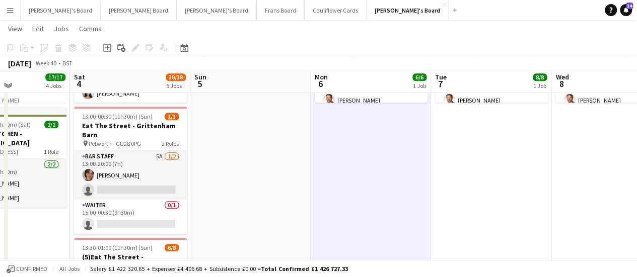
scroll to position [343, 0]
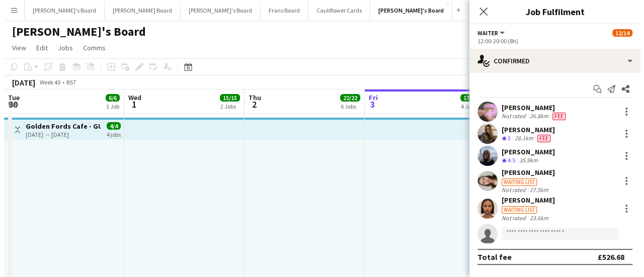
scroll to position [0, 241]
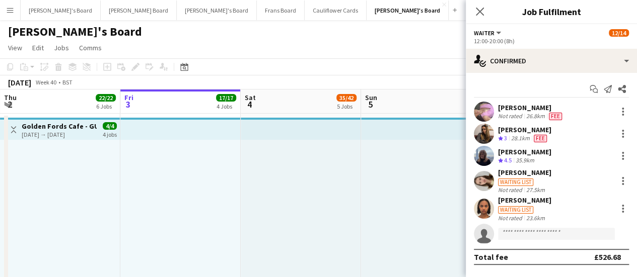
click at [7, 8] on app-icon "Menu" at bounding box center [10, 10] width 8 height 8
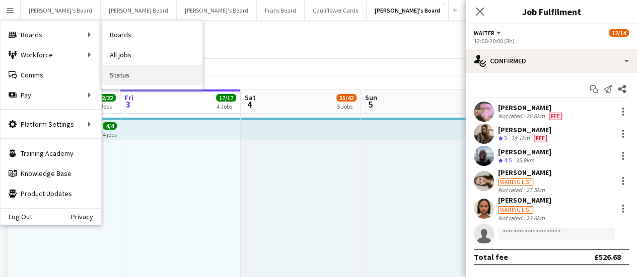
click at [112, 79] on link "Status" at bounding box center [152, 75] width 101 height 20
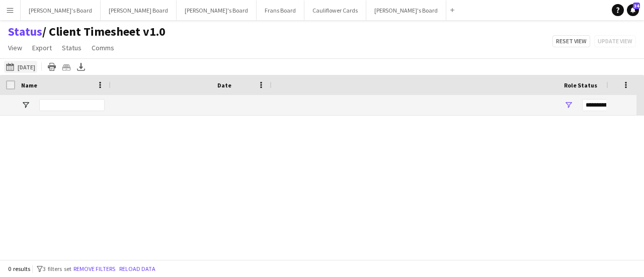
type input "***"
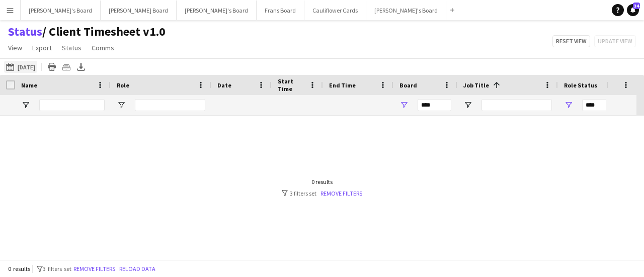
click at [17, 61] on button "[DATE] [DATE]" at bounding box center [20, 67] width 33 height 12
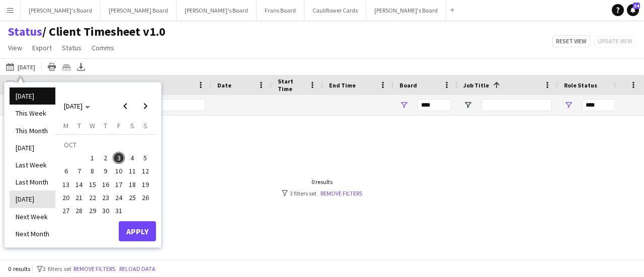
click at [36, 200] on li "[DATE]" at bounding box center [33, 199] width 46 height 17
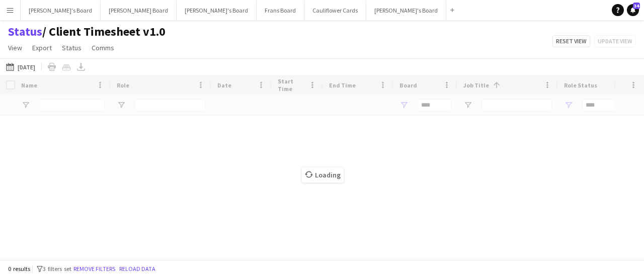
type input "**********"
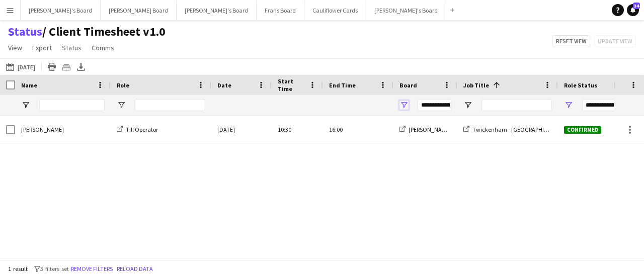
click at [406, 105] on span "Open Filter Menu" at bounding box center [404, 105] width 9 height 9
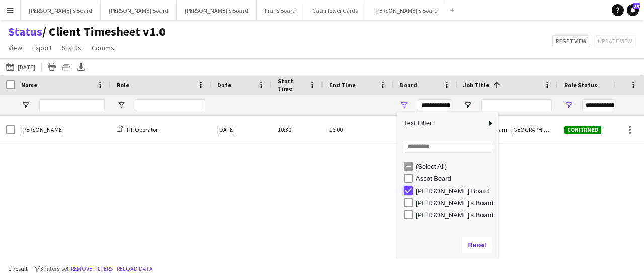
type input "***"
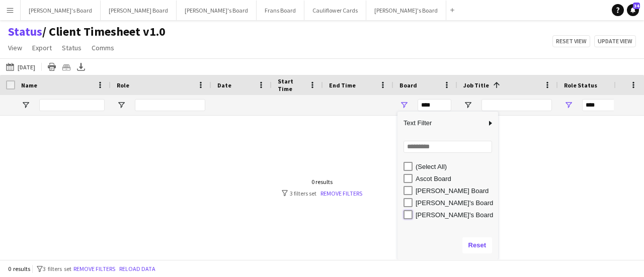
type input "**********"
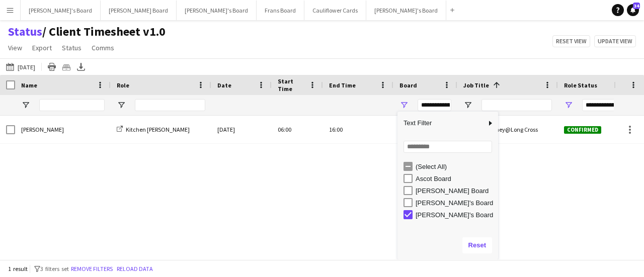
click at [9, 9] on app-icon "Menu" at bounding box center [10, 10] width 8 height 8
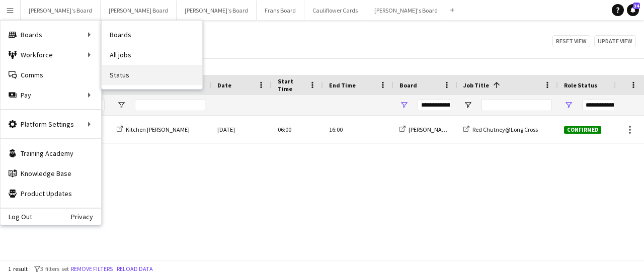
click at [120, 77] on link "Status" at bounding box center [152, 75] width 101 height 20
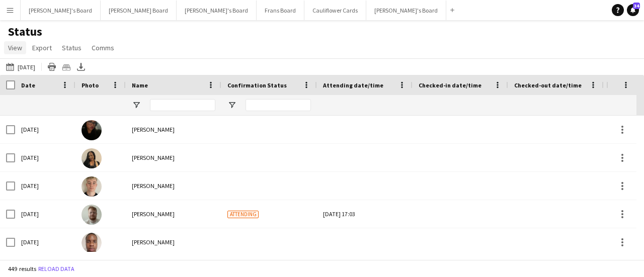
click at [8, 50] on link "View" at bounding box center [15, 47] width 22 height 13
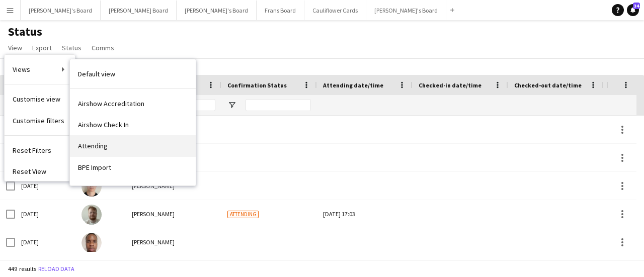
click at [110, 138] on link "Attending" at bounding box center [133, 145] width 126 height 21
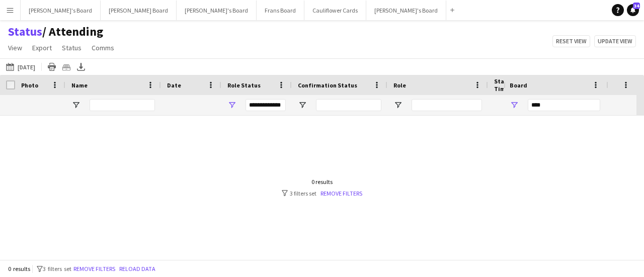
type input "***"
click at [347, 195] on link "Remove filters" at bounding box center [342, 194] width 42 height 8
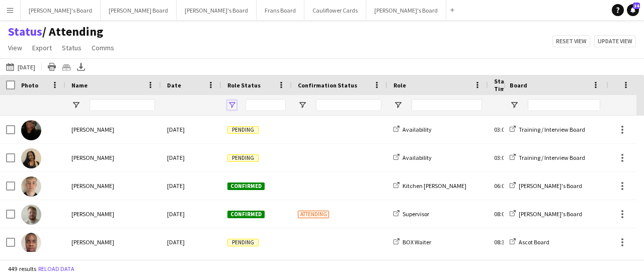
click at [231, 103] on span "Open Filter Menu" at bounding box center [231, 105] width 9 height 9
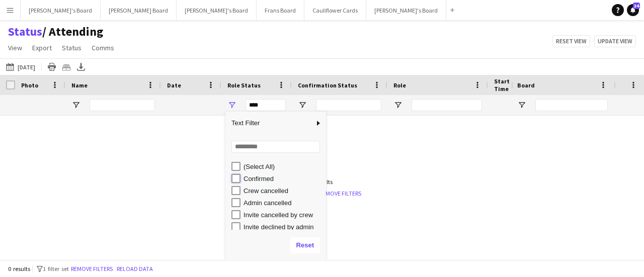
type input "**********"
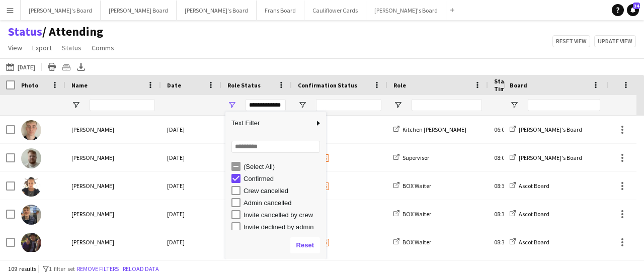
click at [380, 63] on div "[DATE] [DATE] [DATE] This Week This Month [DATE] Last Week Last Month [DATE] Ne…" at bounding box center [322, 66] width 644 height 17
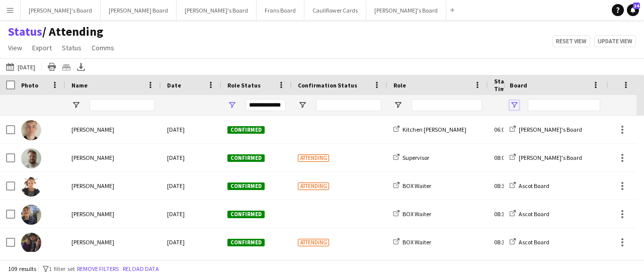
click at [515, 102] on span "Open Filter Menu" at bounding box center [514, 105] width 9 height 9
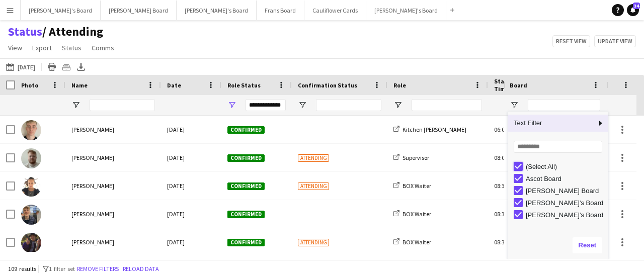
type input "***"
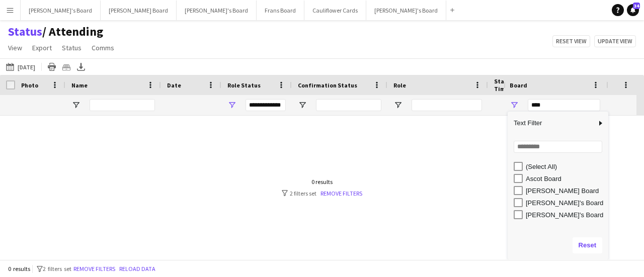
type input "***"
click at [520, 216] on div "[PERSON_NAME]'s Board" at bounding box center [558, 215] width 101 height 12
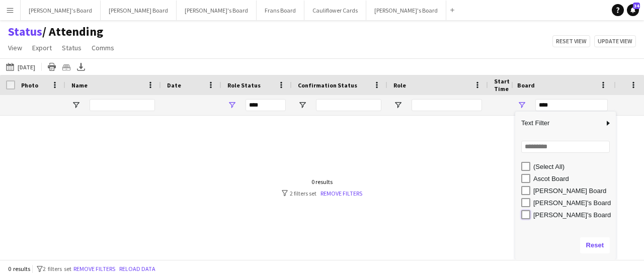
type input "**********"
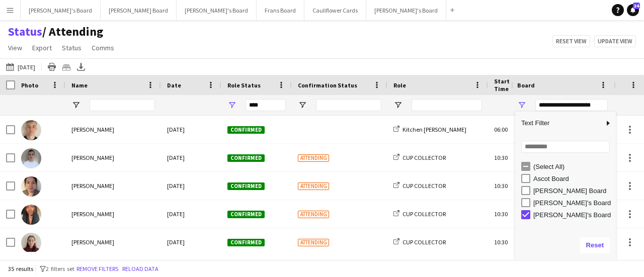
type input "**********"
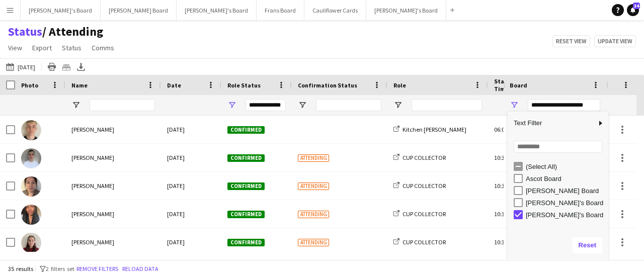
click at [468, 39] on div "Status / Attending View Views Default view Airshow Accreditation Airshow Check …" at bounding box center [322, 41] width 644 height 34
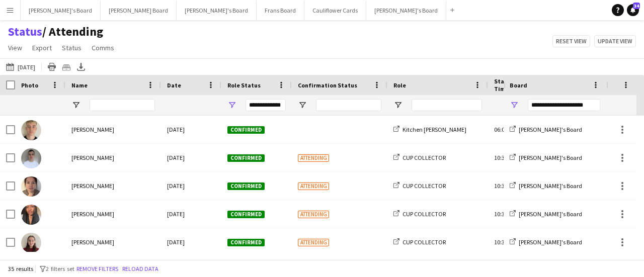
scroll to position [0, 210]
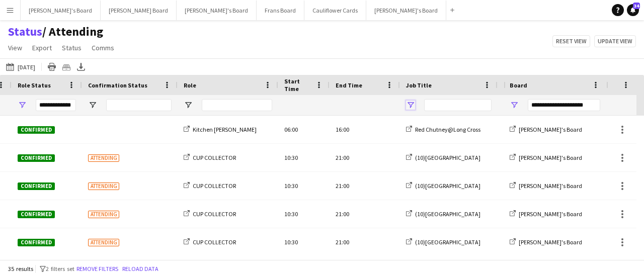
click at [412, 103] on span "Open Filter Menu" at bounding box center [410, 105] width 9 height 9
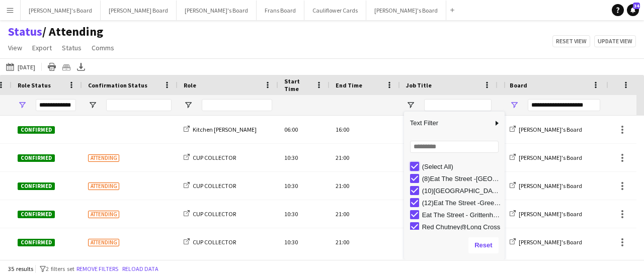
type input "***"
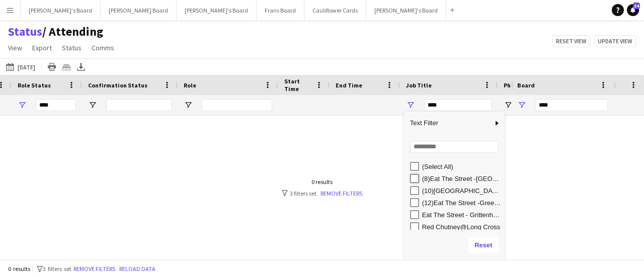
type input "**********"
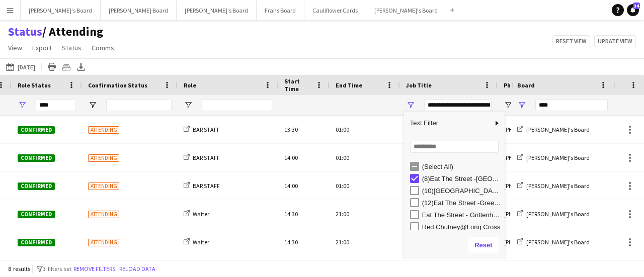
type input "**********"
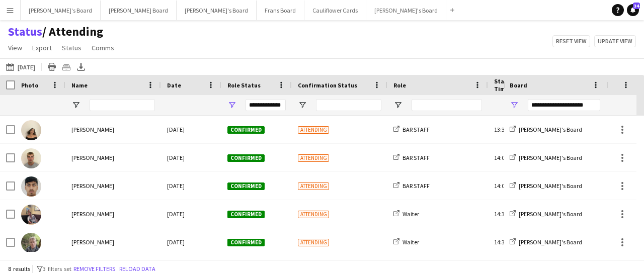
scroll to position [0, 0]
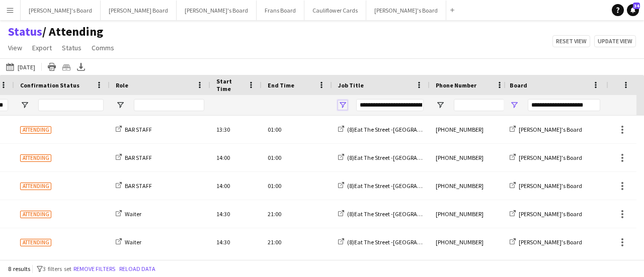
click at [341, 104] on span "Open Filter Menu" at bounding box center [342, 105] width 9 height 9
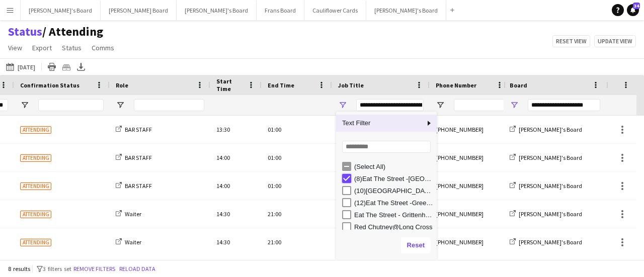
type input "***"
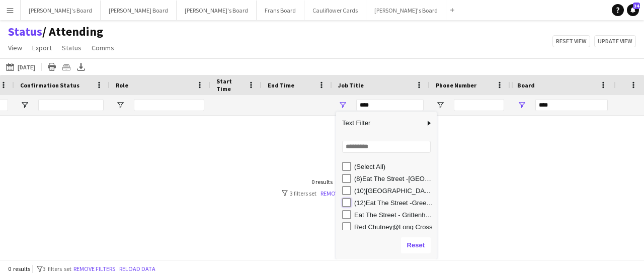
type input "**********"
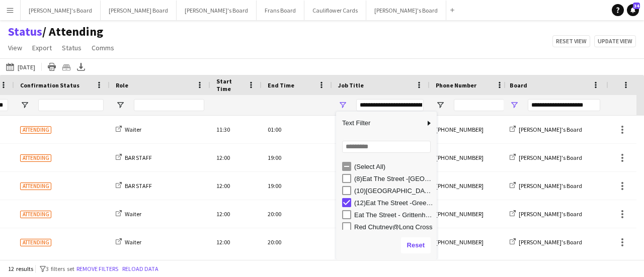
click at [322, 42] on div "Status / Attending View Views Default view Airshow Accreditation Airshow Check …" at bounding box center [322, 41] width 644 height 34
